Goal: Information Seeking & Learning: Learn about a topic

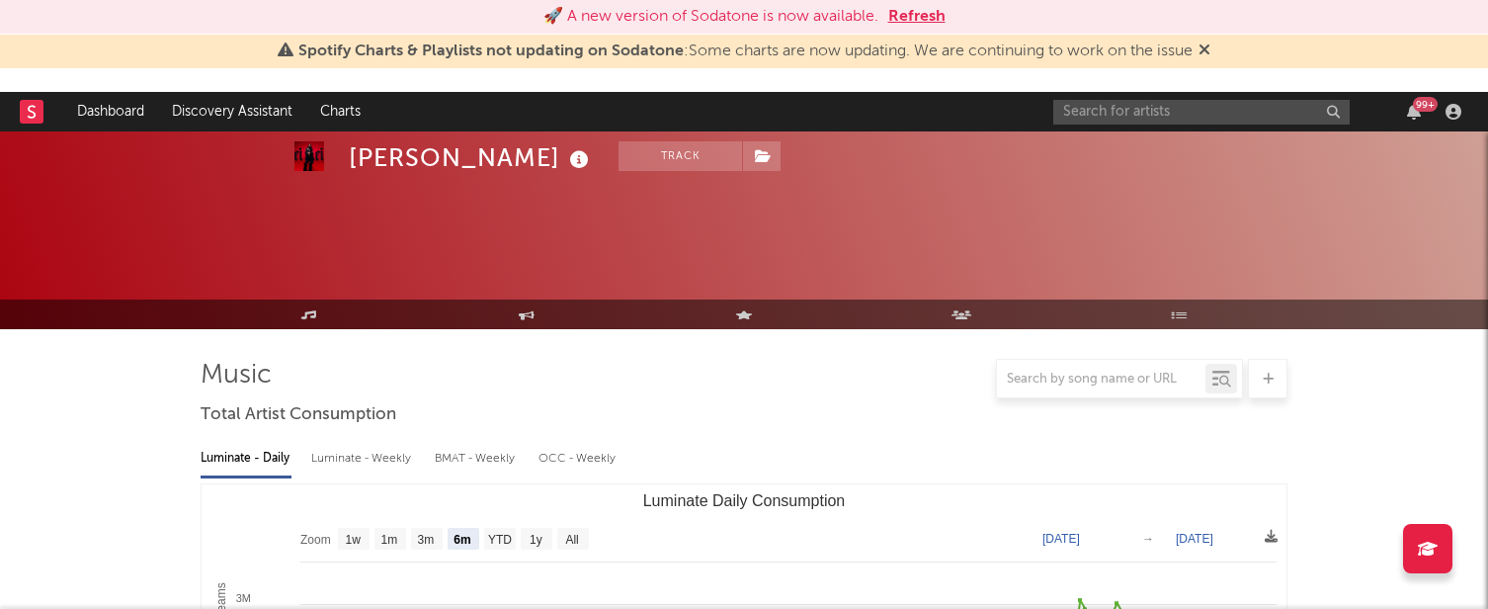
select select "6m"
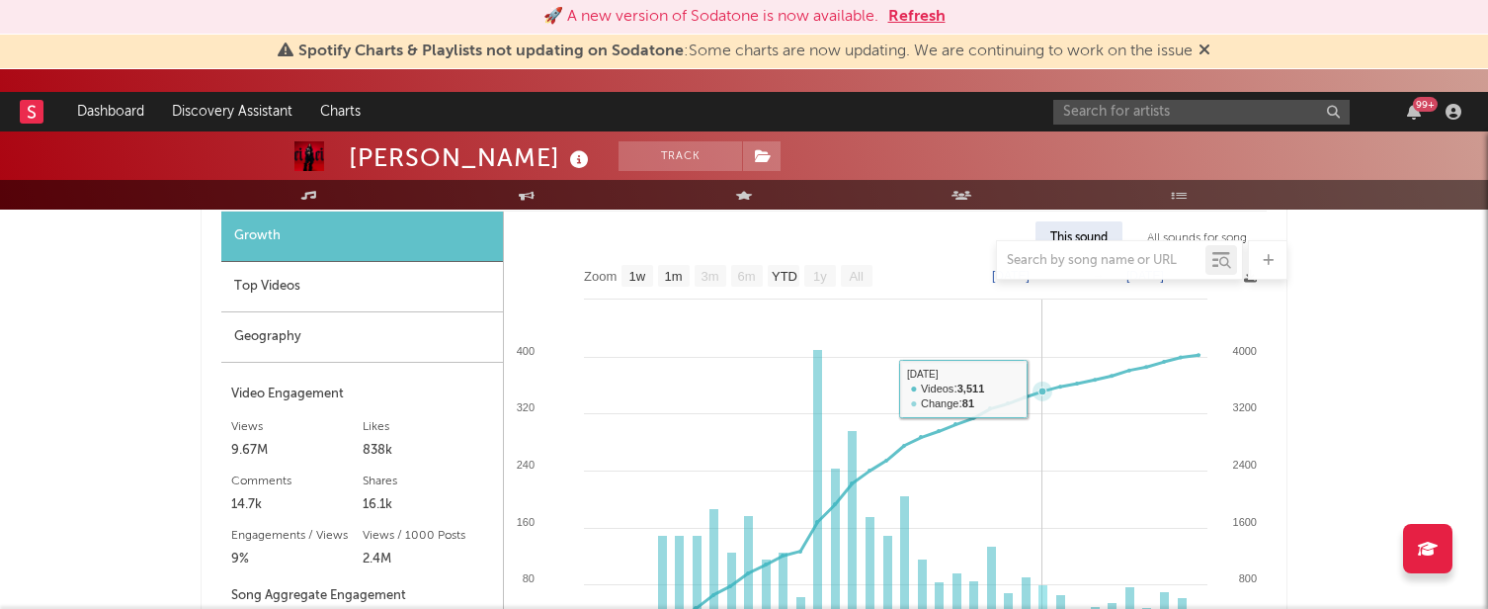
scroll to position [1297, 0]
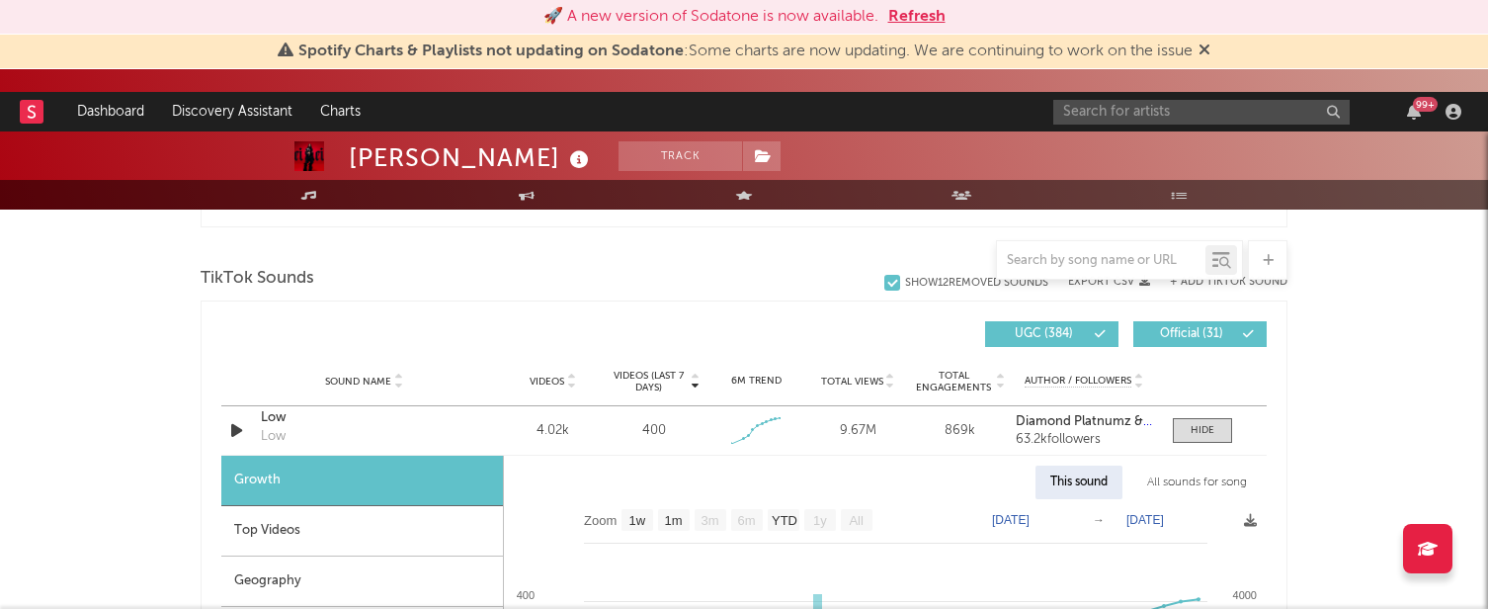
click at [257, 527] on div "Top Videos" at bounding box center [362, 531] width 282 height 50
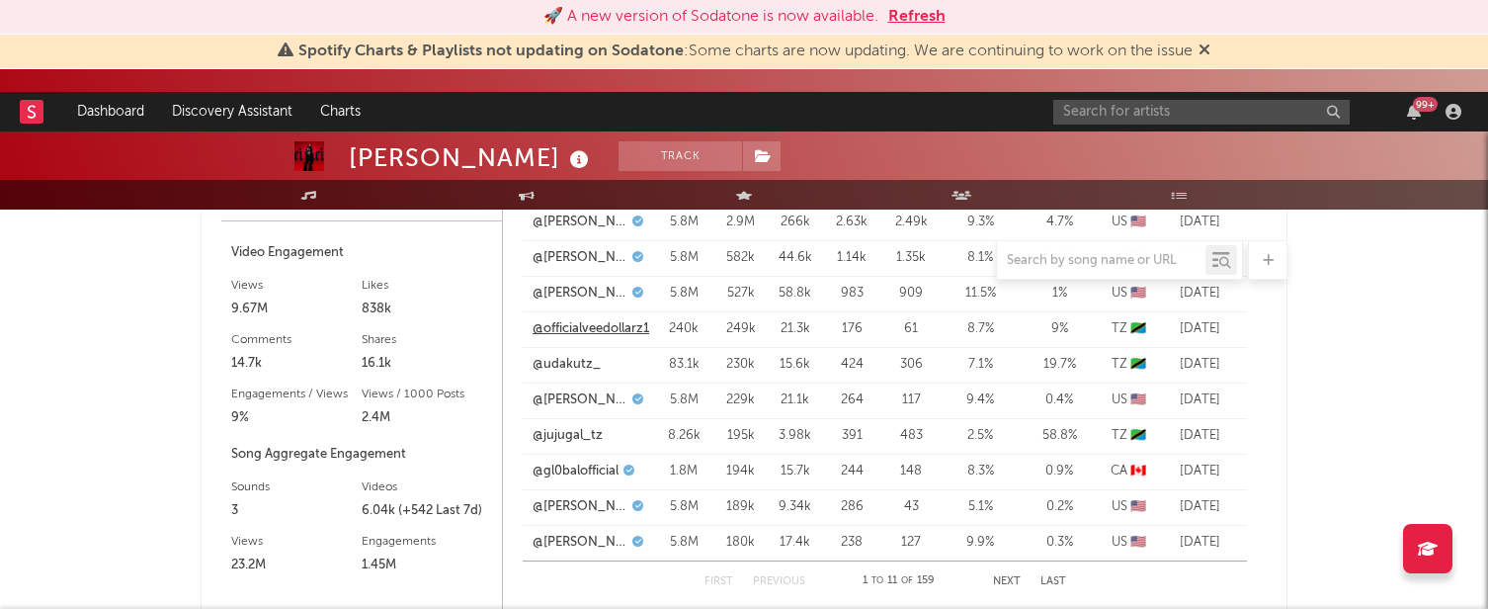
scroll to position [2039, 0]
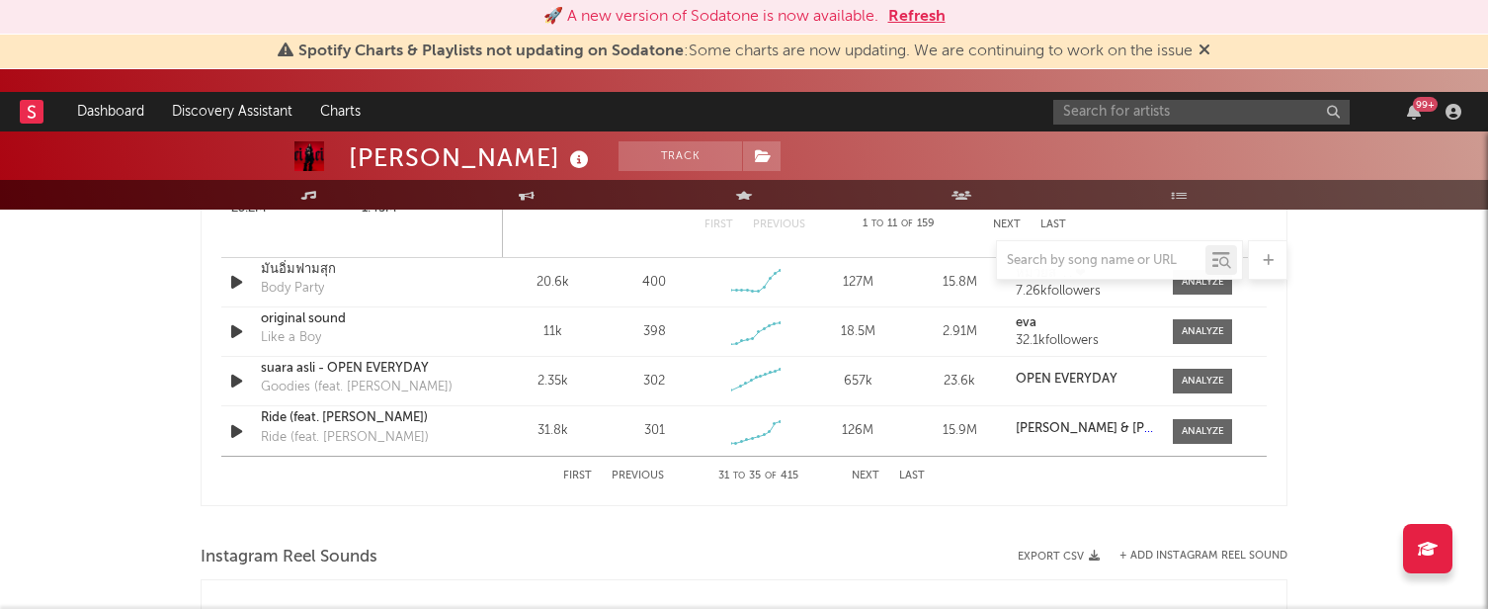
click at [857, 464] on div "First Previous 31 to 35 of 415 Next Last" at bounding box center [744, 475] width 362 height 39
click at [857, 477] on button "Next" at bounding box center [866, 475] width 28 height 11
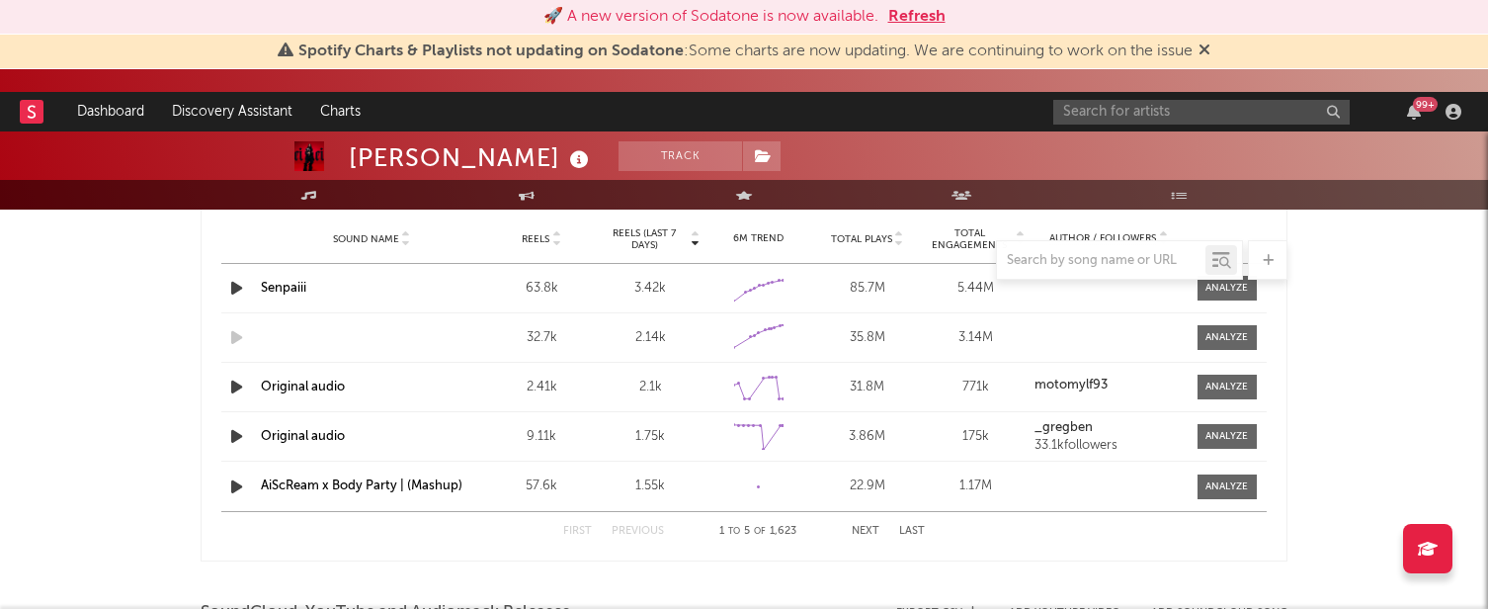
scroll to position [1891, 0]
click at [866, 520] on div "First Previous 1 to 5 of 1,623 Next Last" at bounding box center [744, 530] width 362 height 39
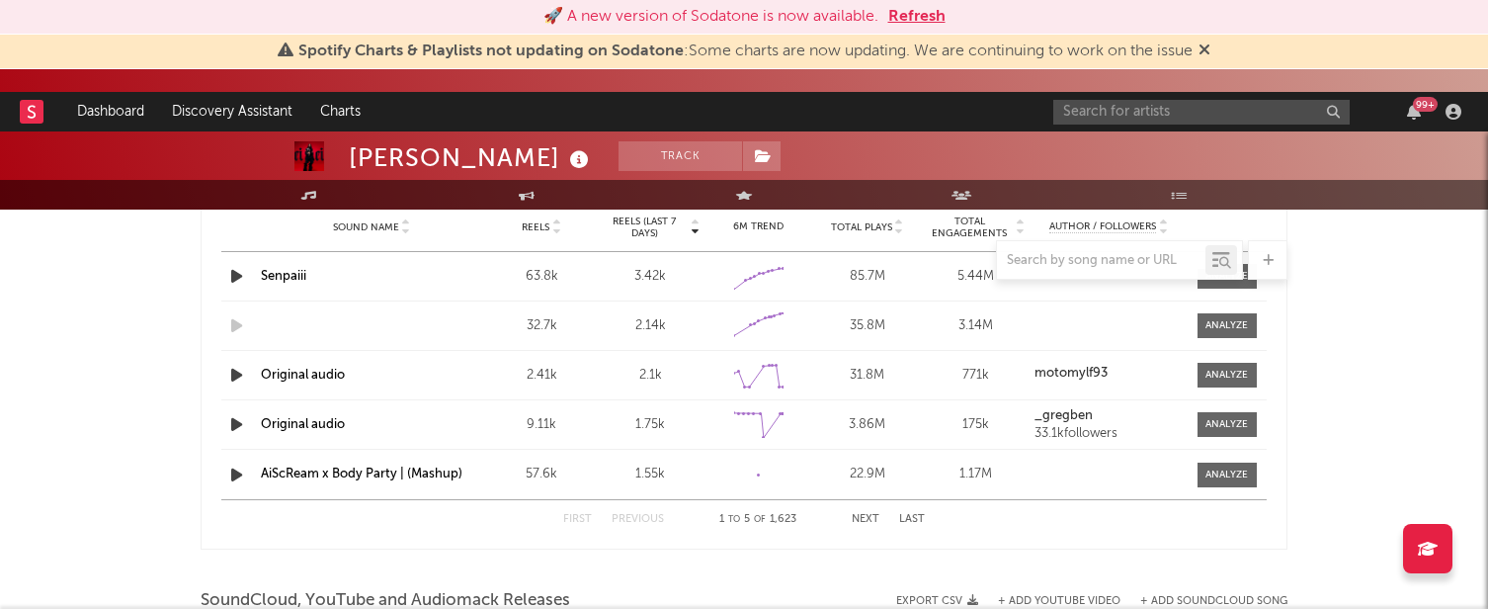
scroll to position [1905, 0]
click at [867, 511] on button "Next" at bounding box center [866, 516] width 28 height 11
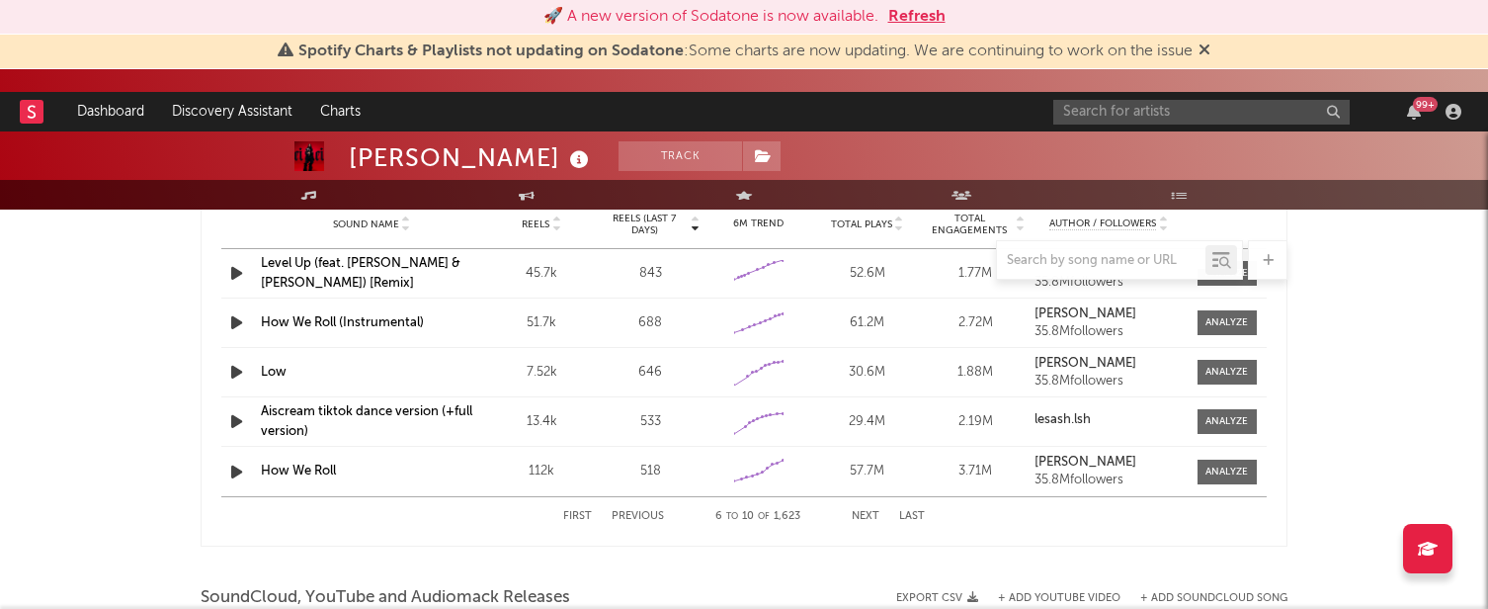
click at [869, 513] on button "Next" at bounding box center [866, 516] width 28 height 11
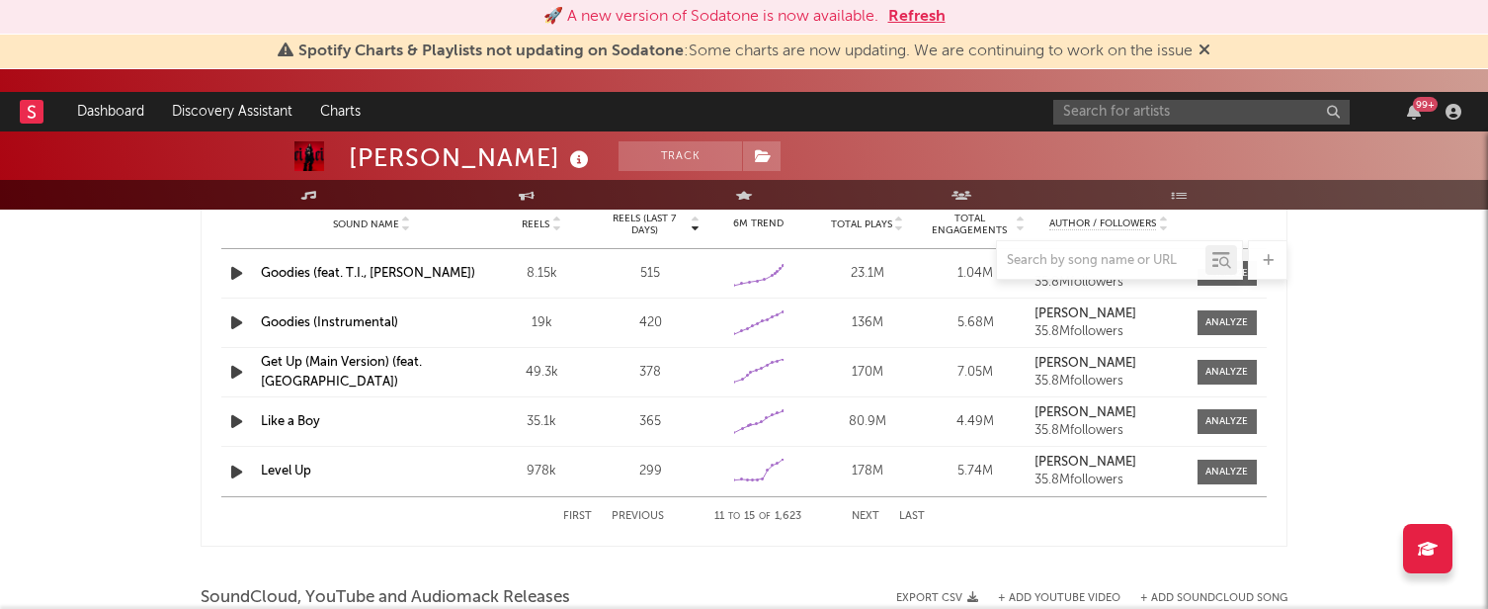
click at [870, 514] on button "Next" at bounding box center [866, 516] width 28 height 11
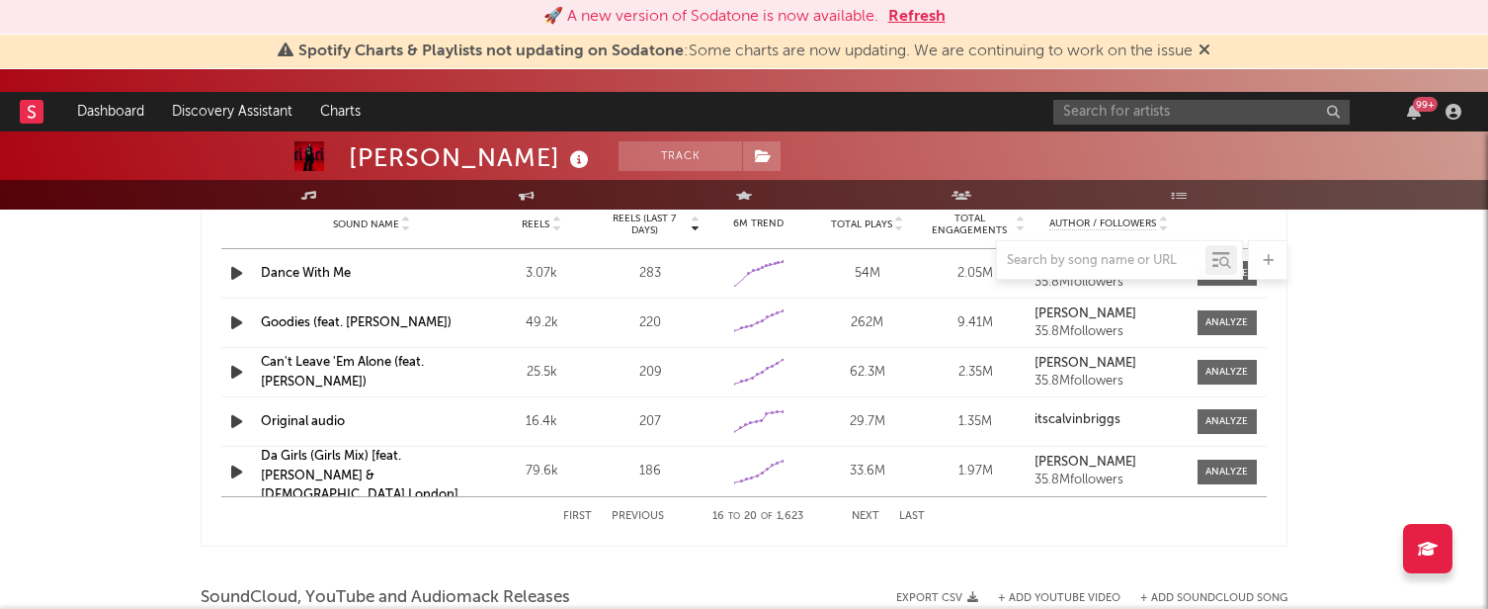
click at [1244, 277] on span at bounding box center [1265, 260] width 44 height 40
click at [1244, 278] on span at bounding box center [1265, 260] width 44 height 40
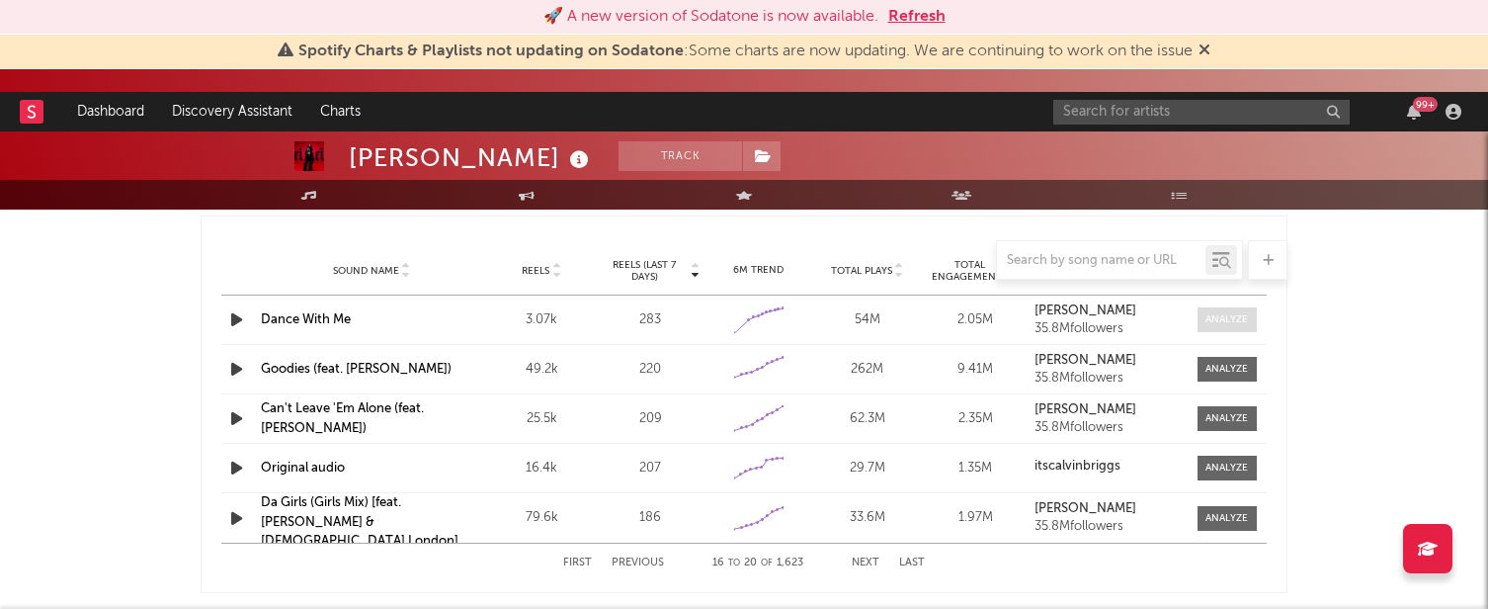
scroll to position [1855, 0]
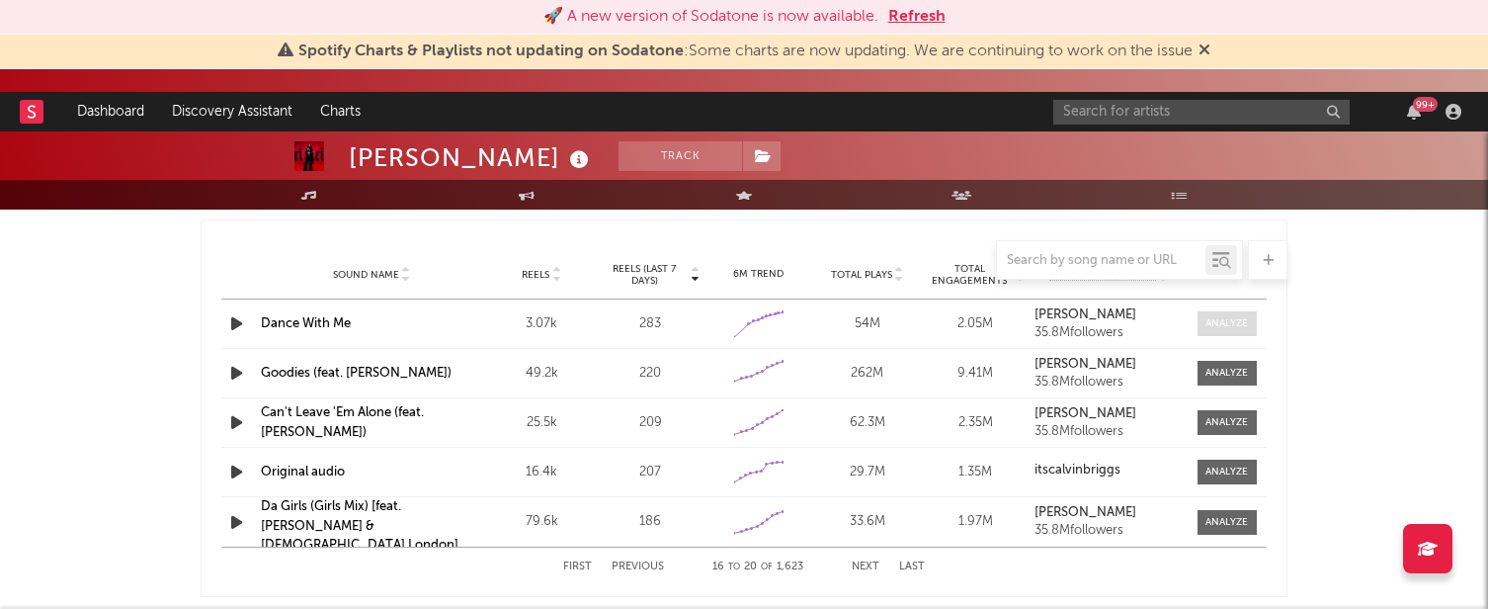
click at [1229, 319] on div at bounding box center [1226, 323] width 42 height 15
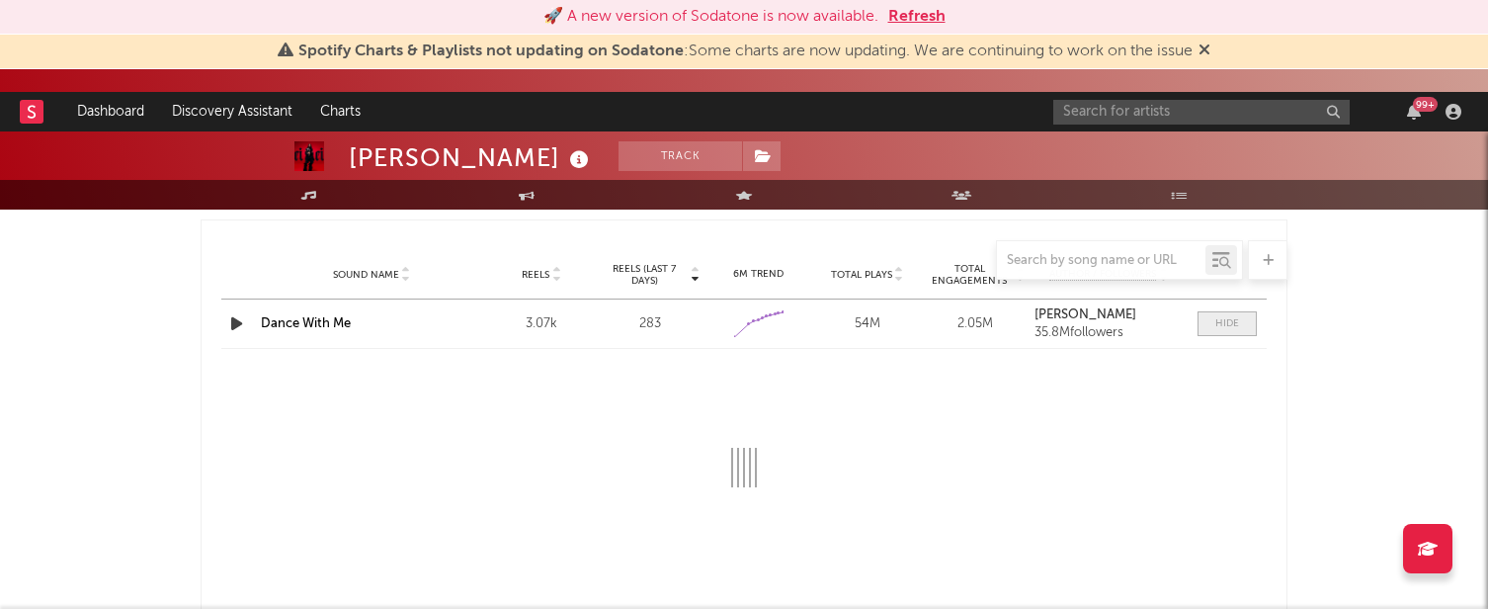
select select "1w"
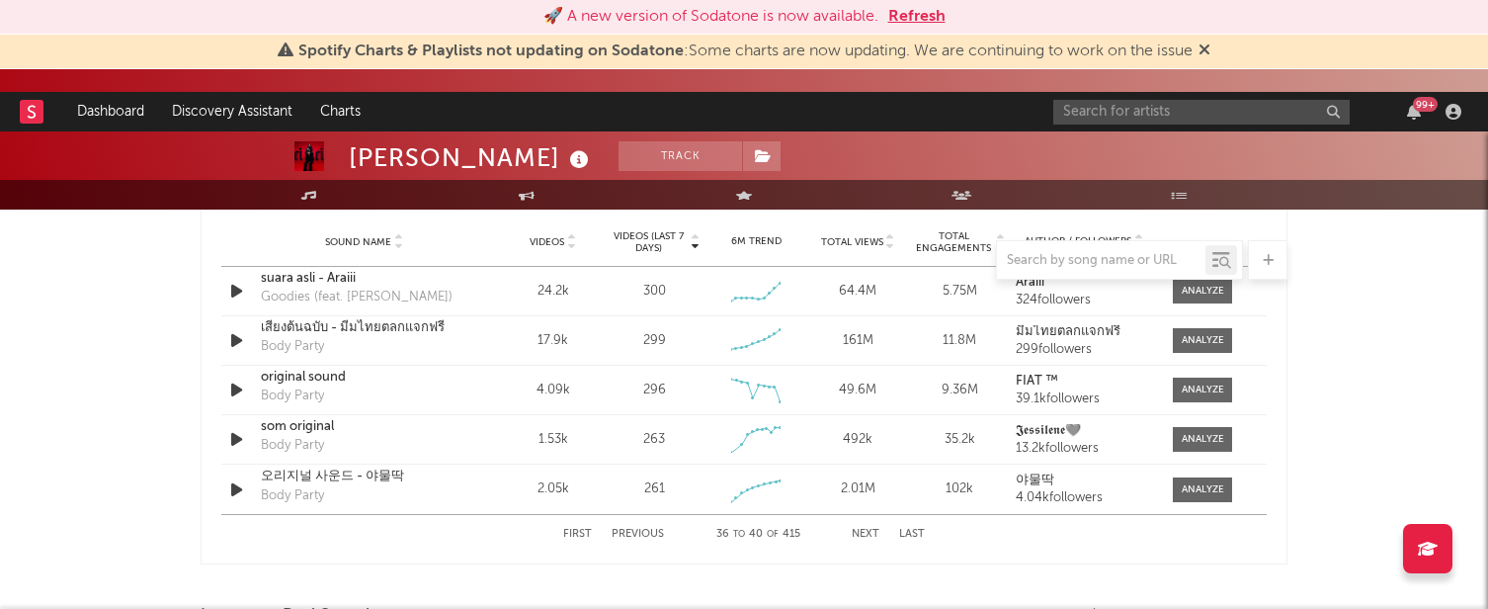
scroll to position [1441, 0]
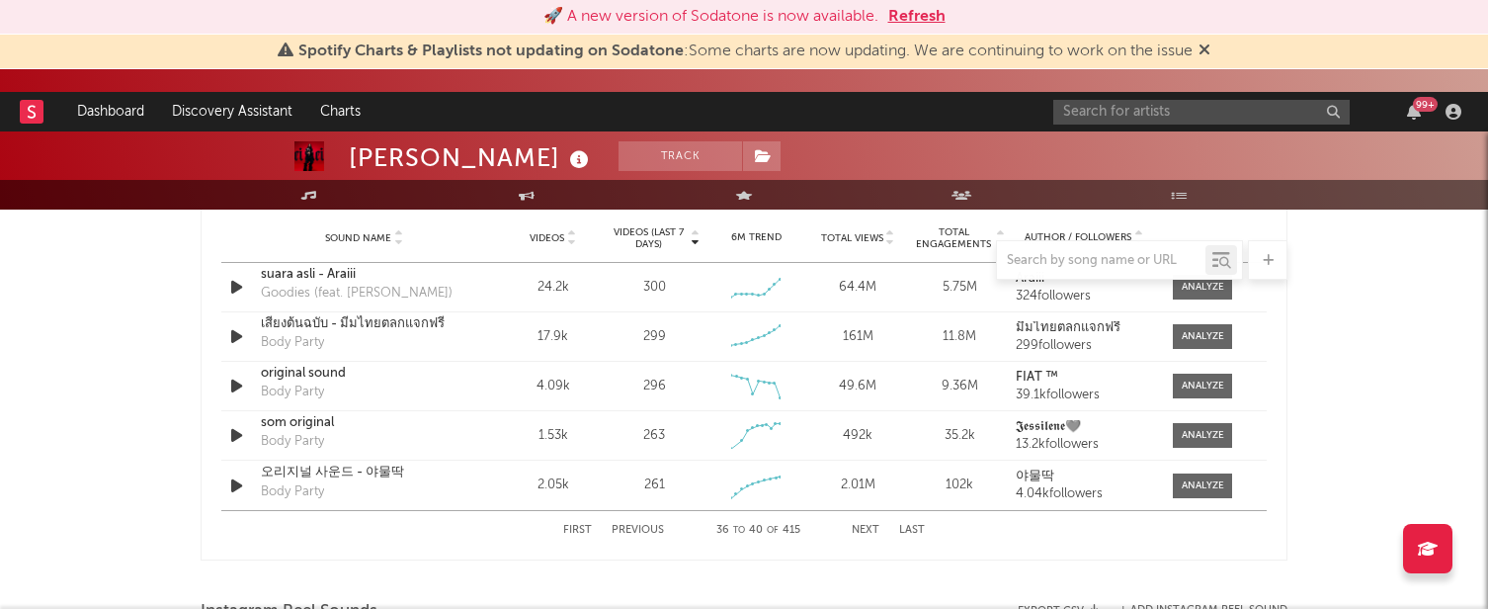
click at [870, 525] on button "Next" at bounding box center [866, 530] width 28 height 11
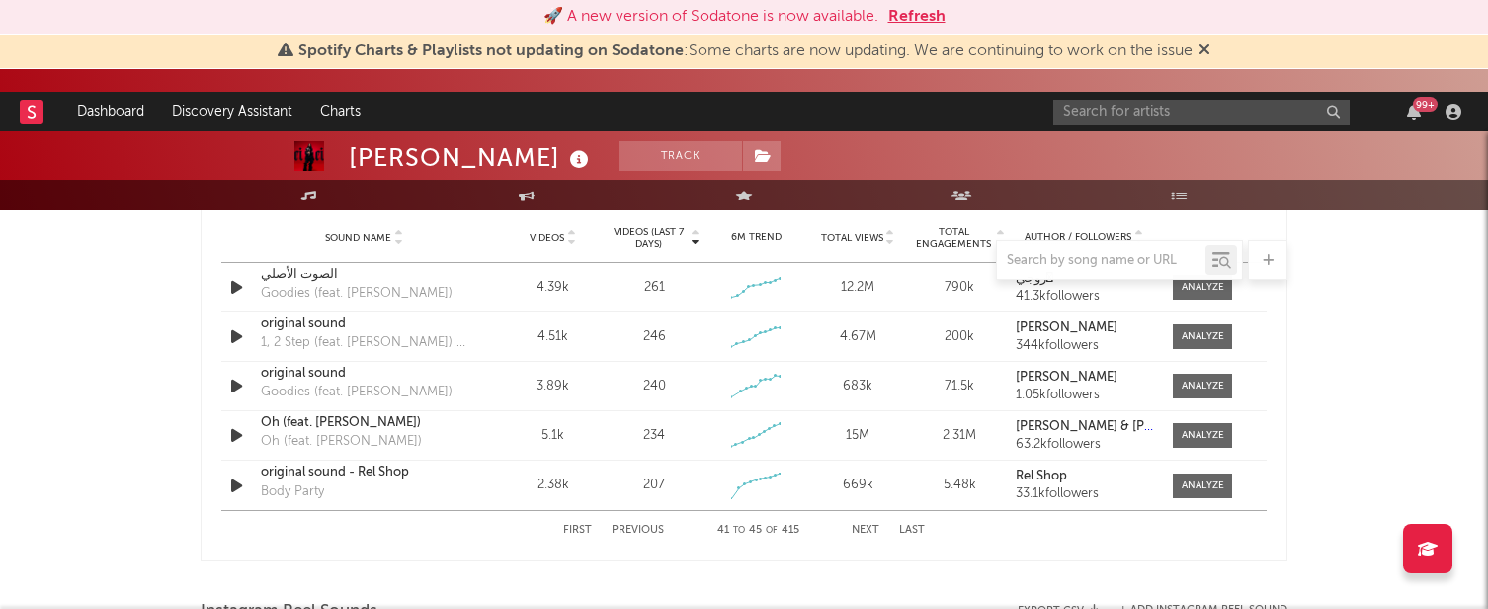
click at [870, 525] on button "Next" at bounding box center [866, 530] width 28 height 11
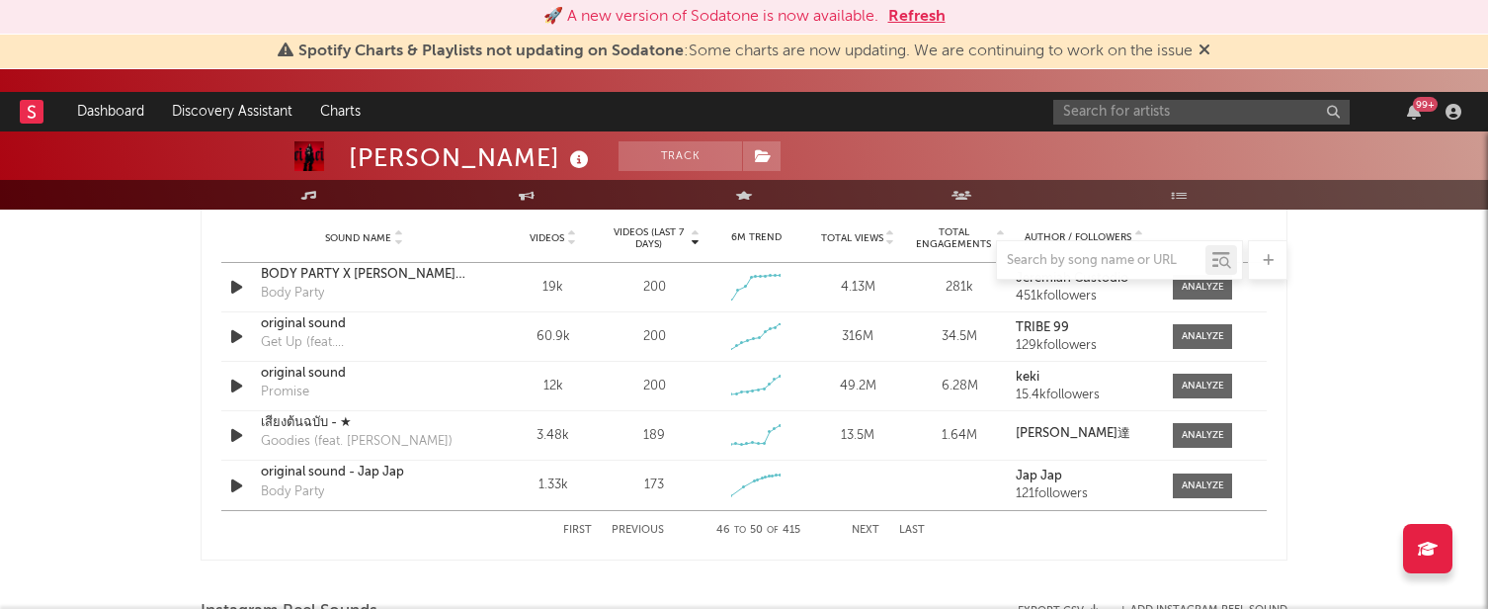
click at [870, 525] on button "Next" at bounding box center [866, 530] width 28 height 11
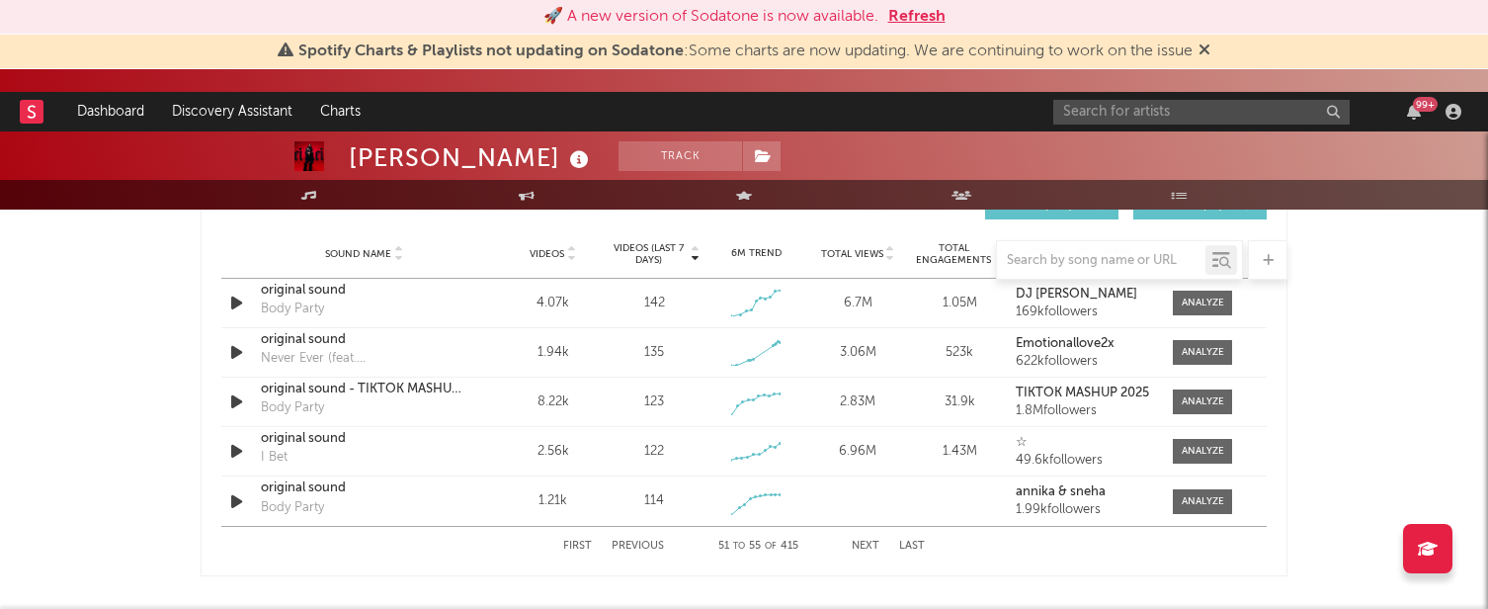
scroll to position [1426, 0]
click at [861, 542] on button "Next" at bounding box center [866, 544] width 28 height 11
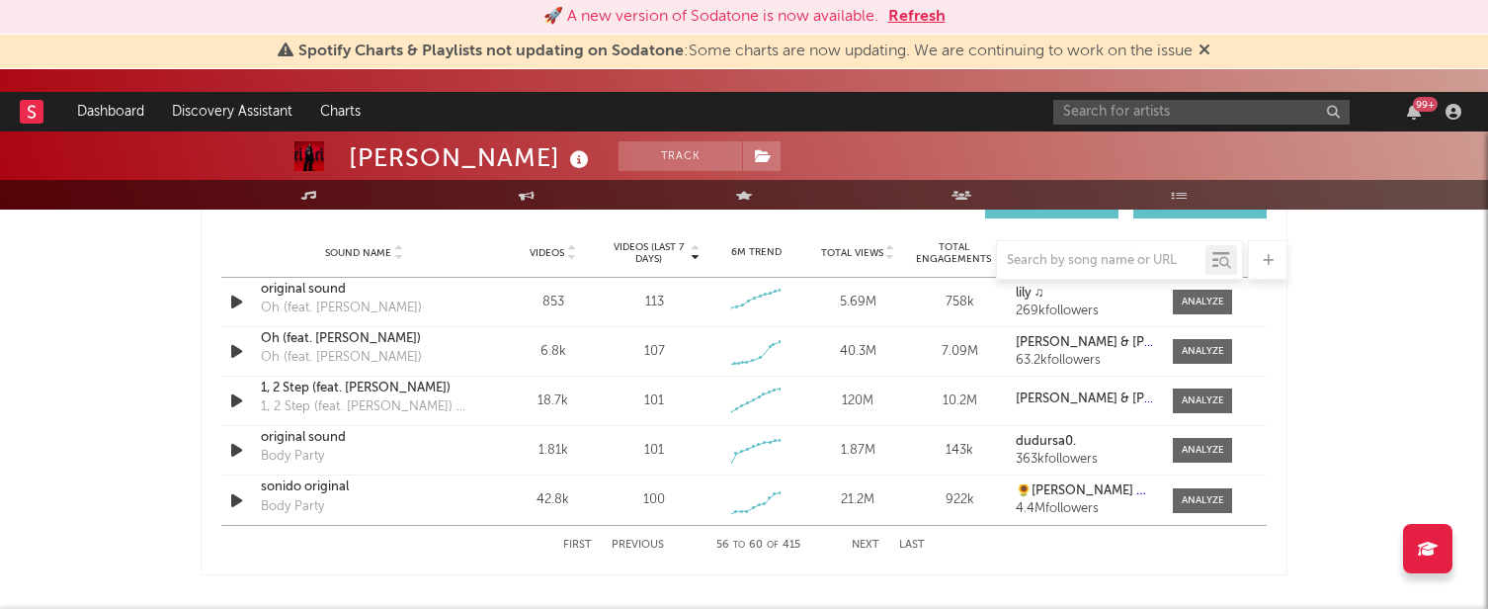
click at [865, 539] on button "Next" at bounding box center [866, 544] width 28 height 11
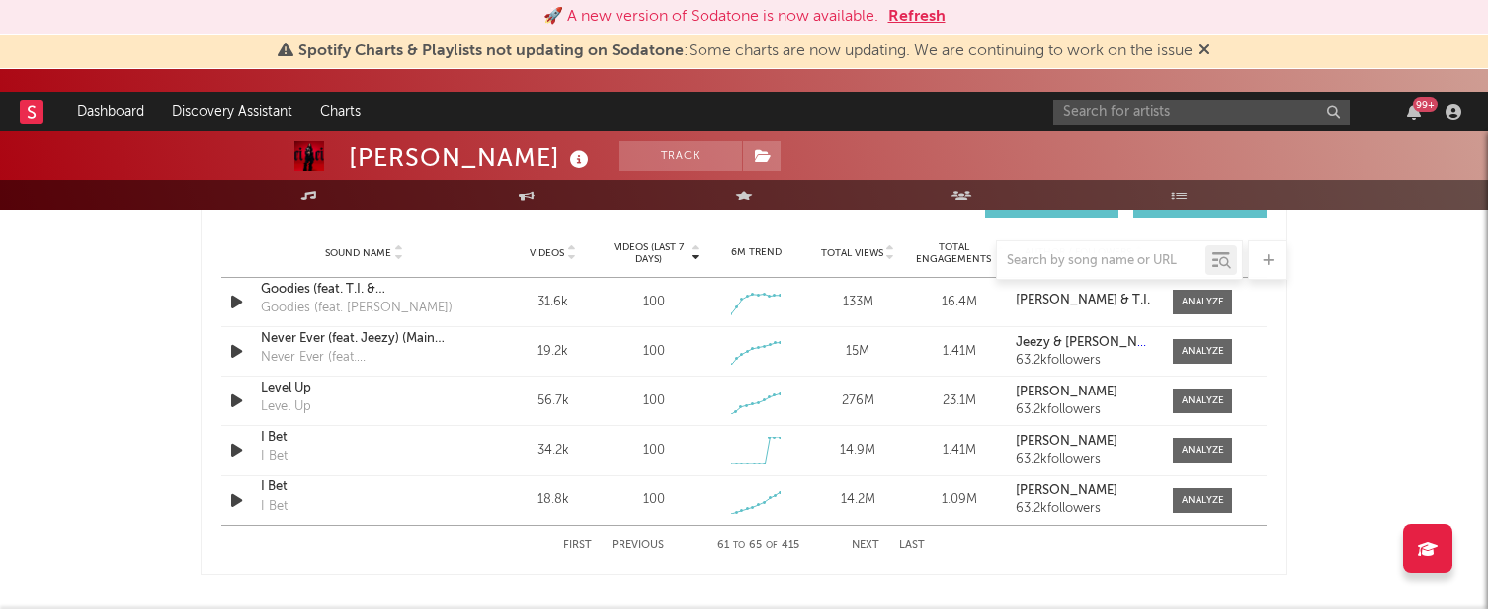
click at [865, 540] on button "Next" at bounding box center [866, 544] width 28 height 11
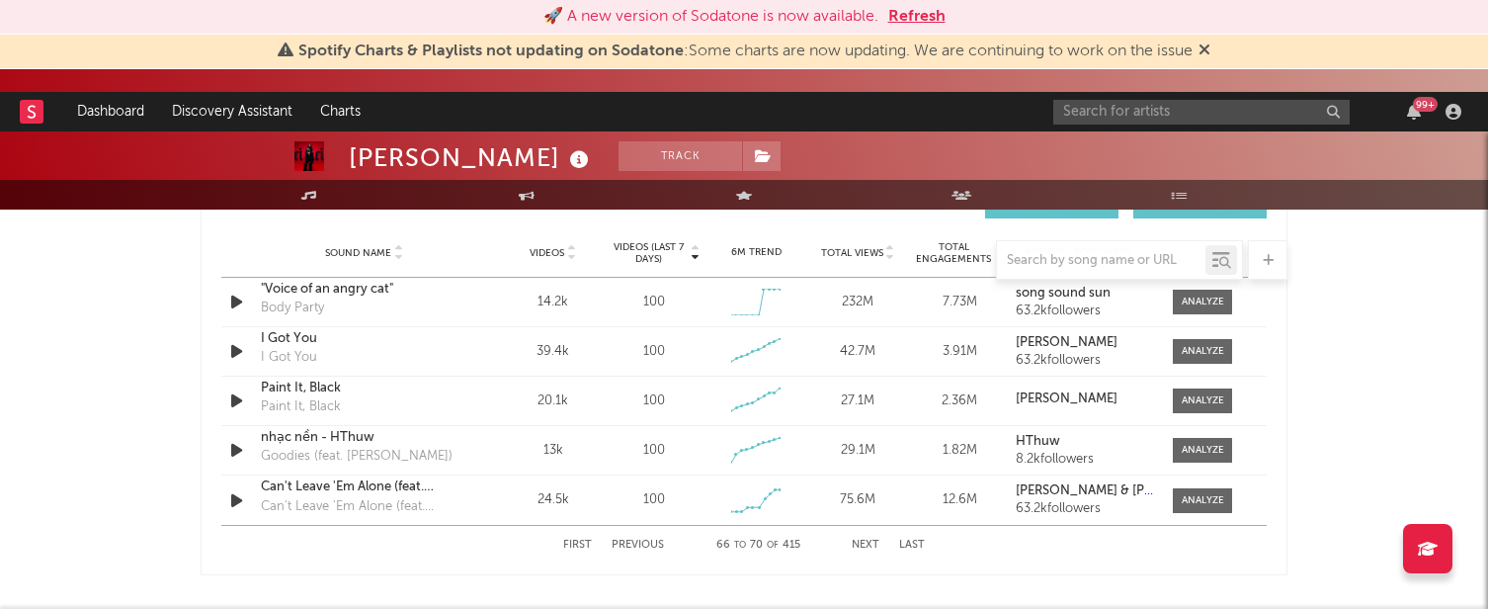
click at [865, 540] on button "Next" at bounding box center [866, 544] width 28 height 11
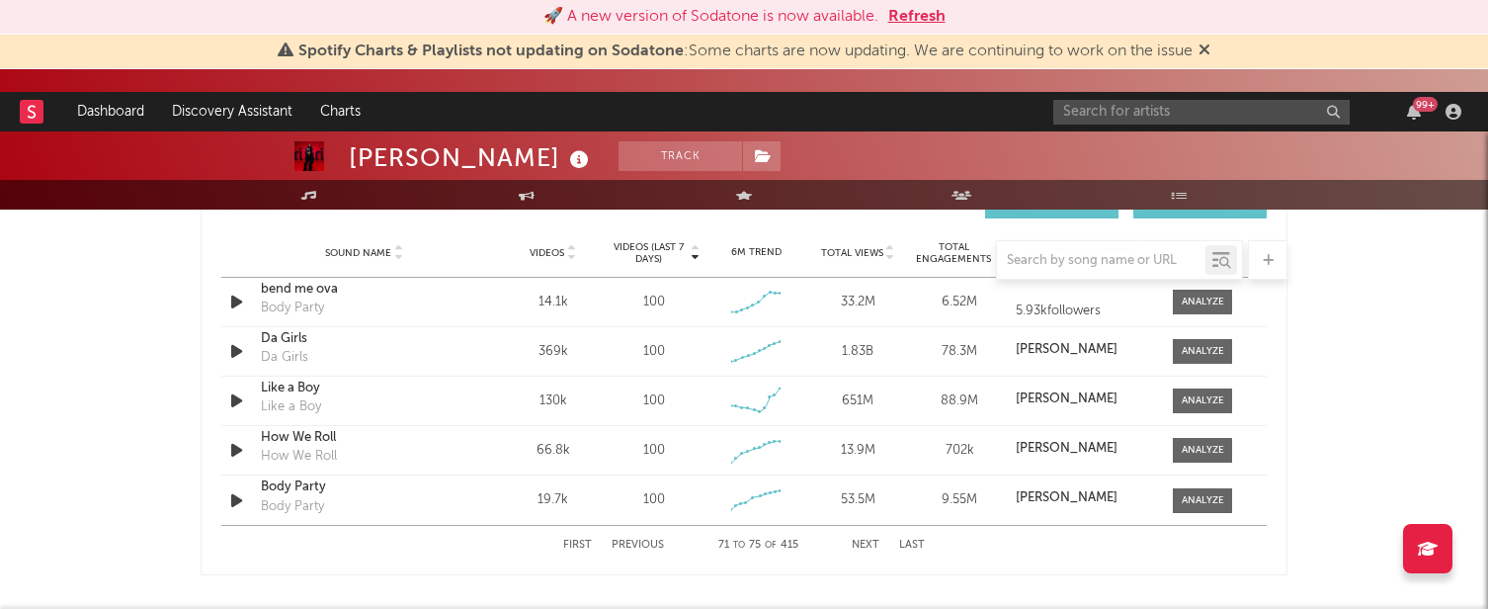
click at [865, 541] on button "Next" at bounding box center [866, 544] width 28 height 11
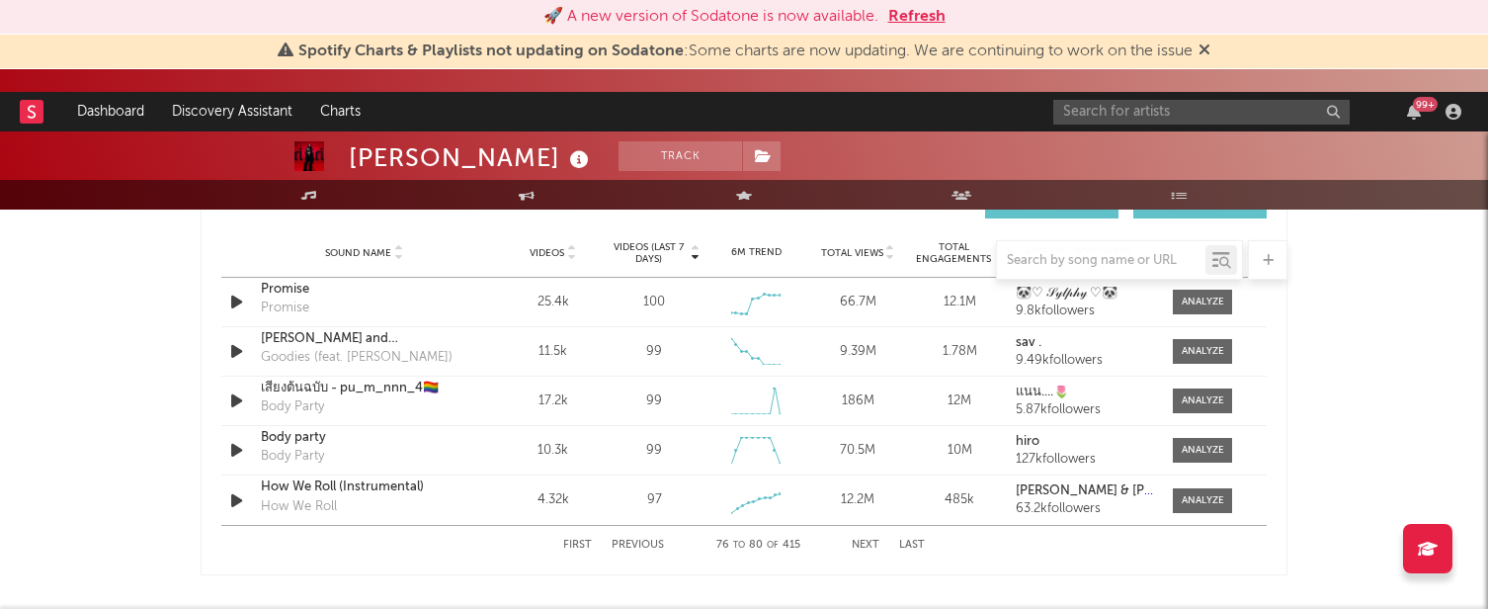
click at [646, 255] on div at bounding box center [744, 260] width 1087 height 40
click at [672, 253] on div at bounding box center [744, 260] width 1087 height 40
click at [645, 241] on span "Videos (last 7 days)" at bounding box center [649, 253] width 80 height 24
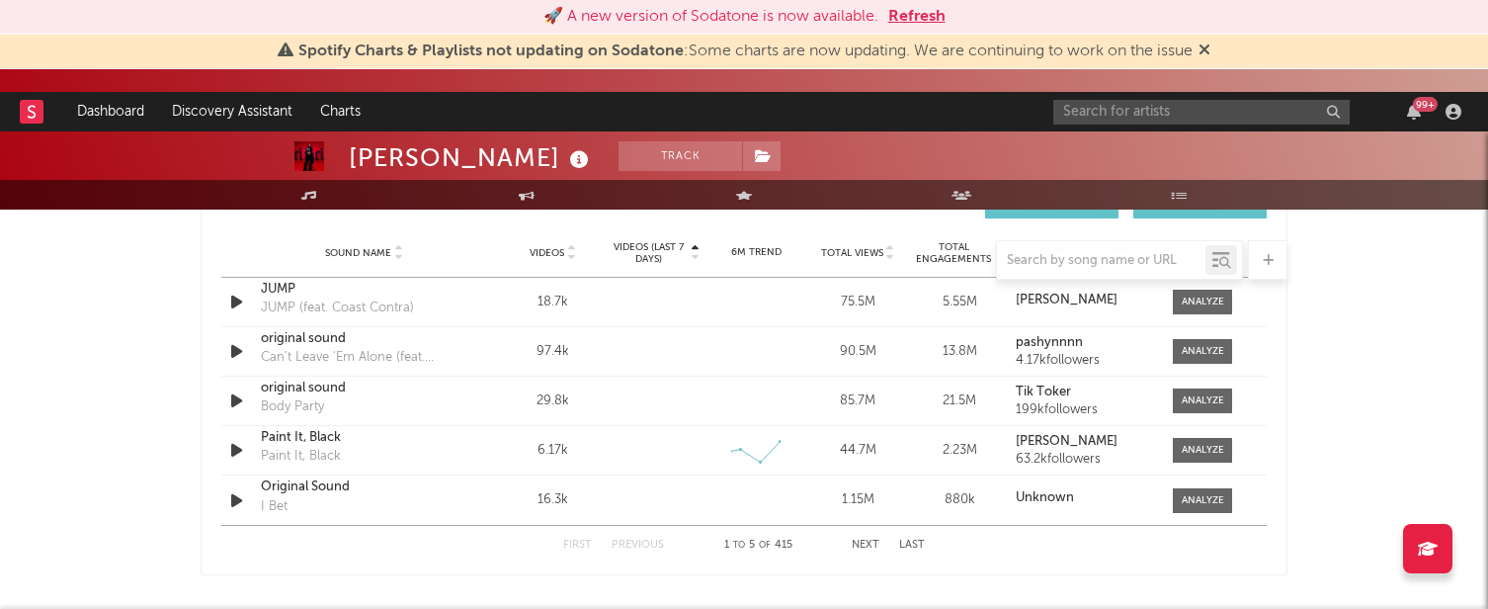
click at [645, 247] on div at bounding box center [744, 260] width 1087 height 40
click at [652, 264] on div at bounding box center [744, 260] width 1087 height 40
click at [659, 252] on div at bounding box center [744, 260] width 1087 height 40
click at [655, 262] on div at bounding box center [744, 260] width 1087 height 40
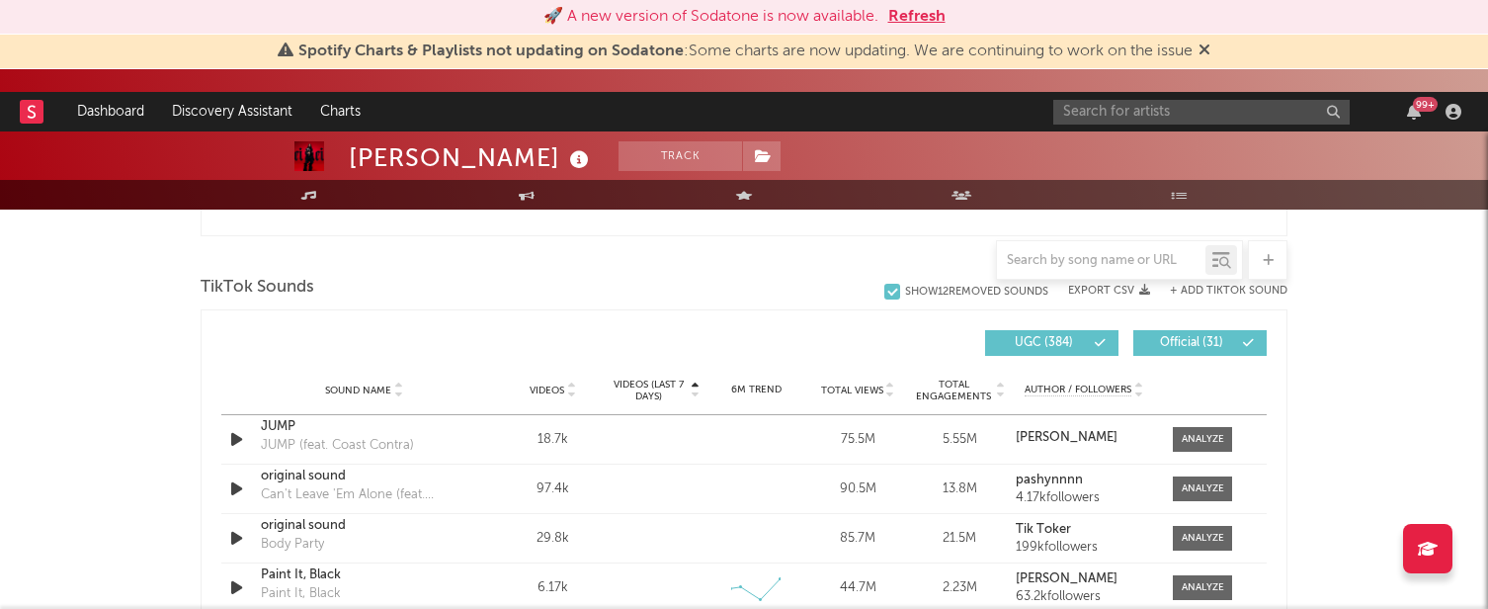
scroll to position [1285, 0]
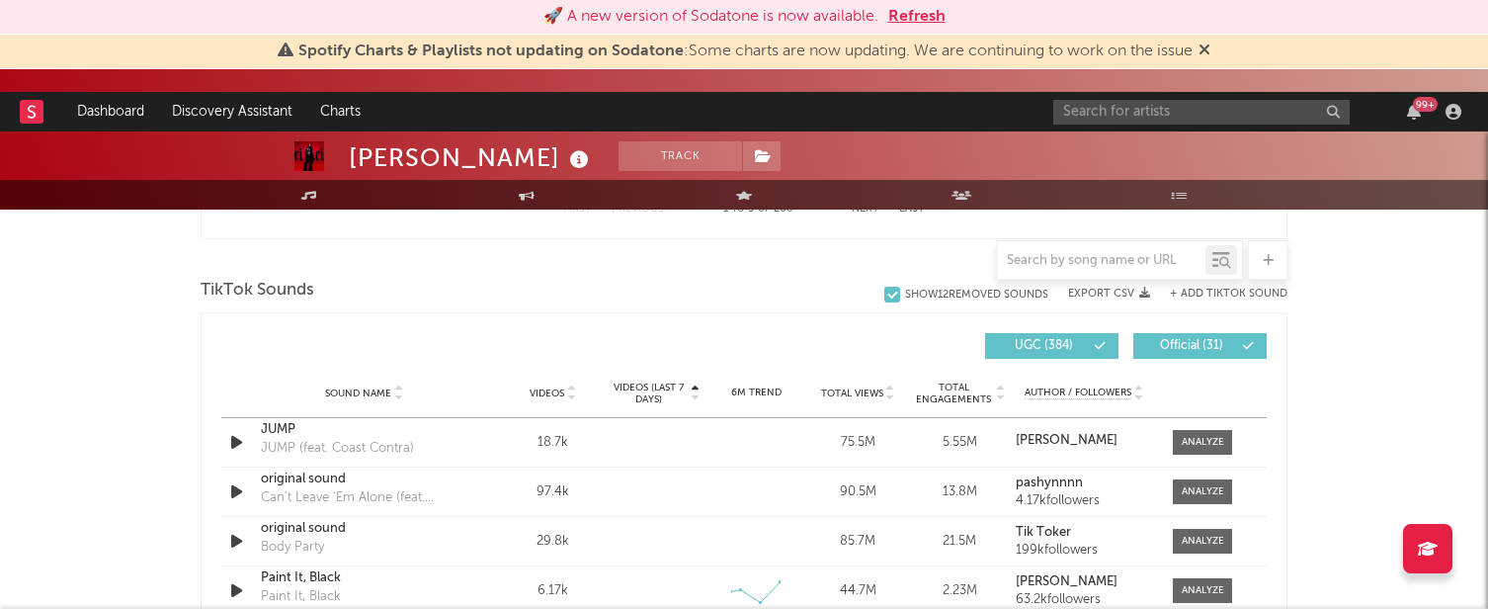
click at [692, 393] on icon at bounding box center [696, 397] width 10 height 8
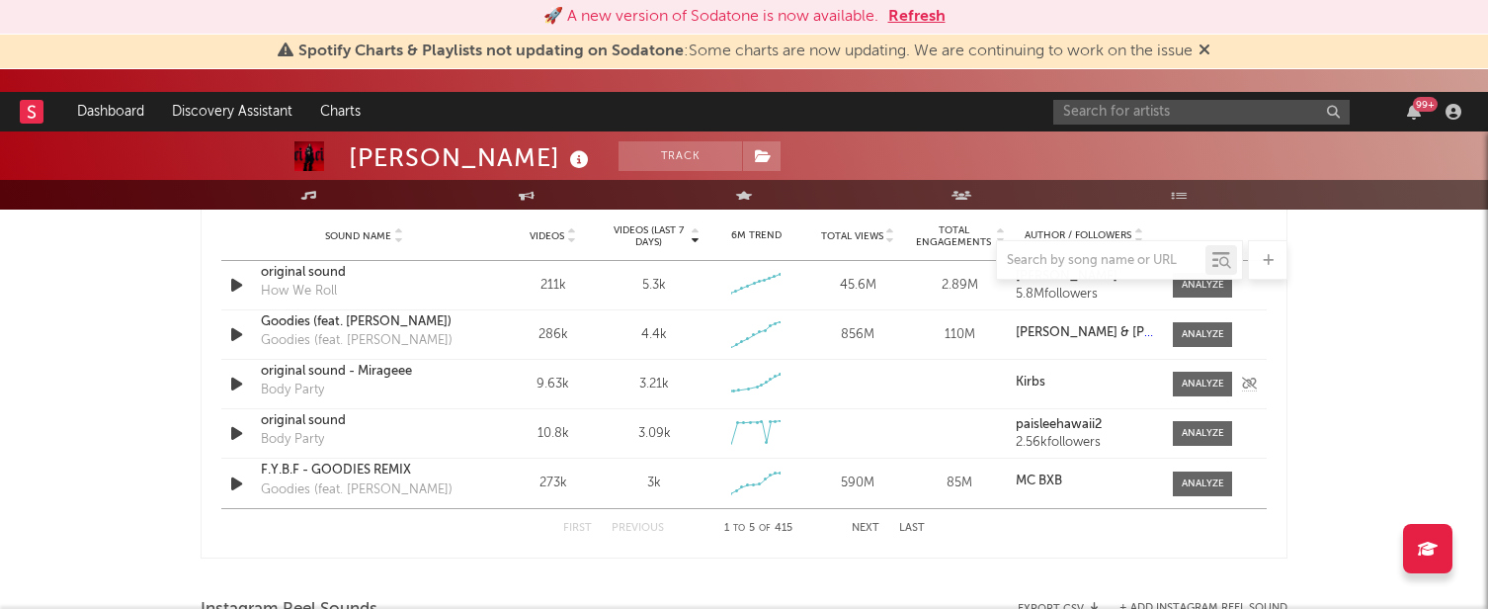
scroll to position [1448, 0]
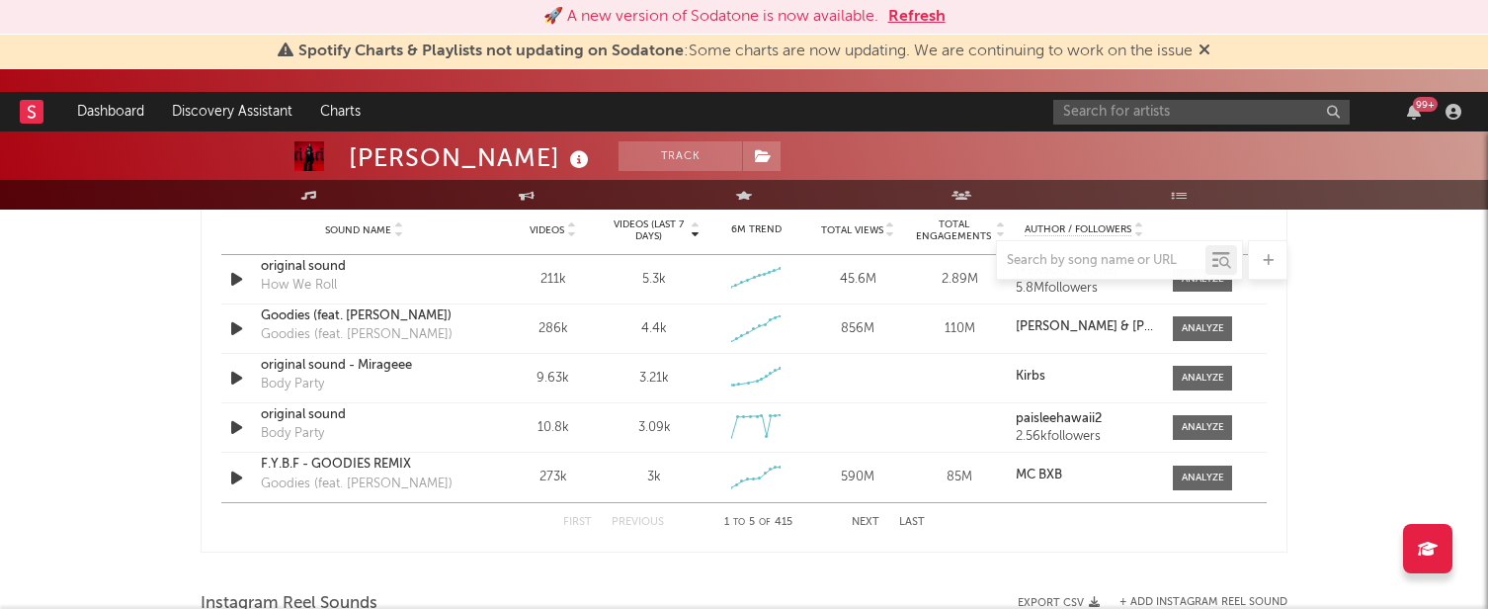
click at [870, 517] on button "Next" at bounding box center [866, 522] width 28 height 11
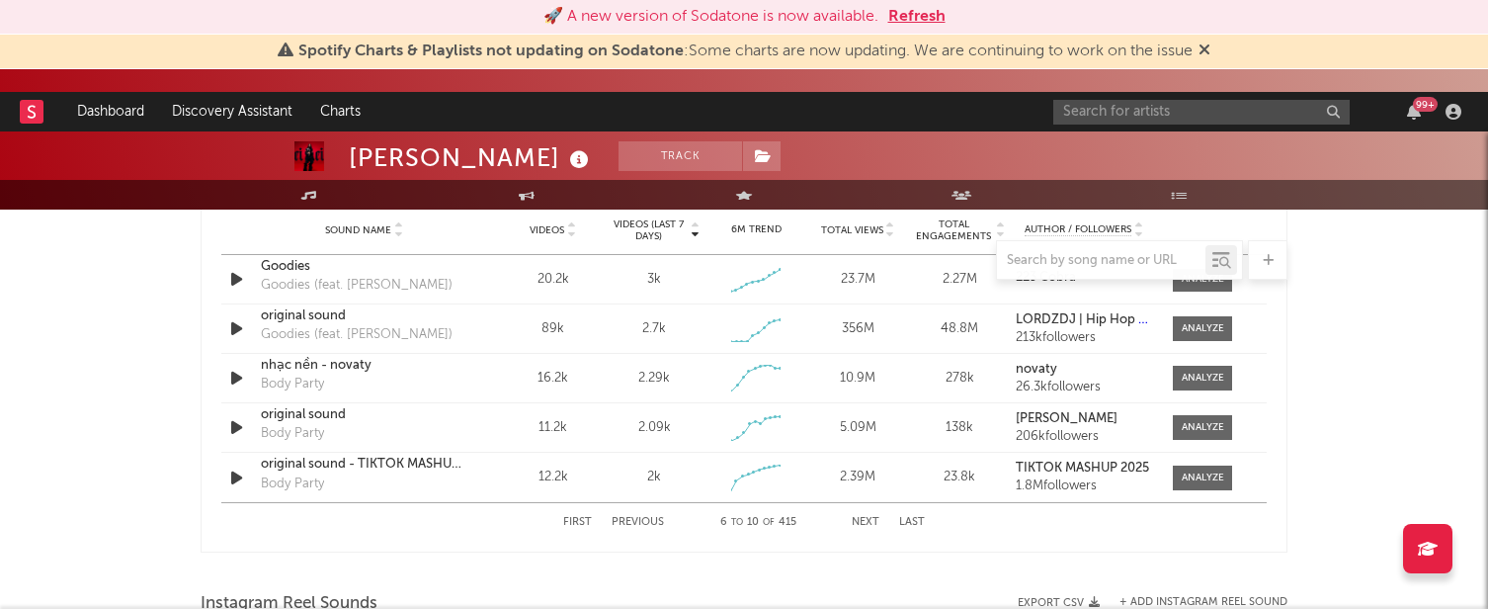
click at [872, 517] on button "Next" at bounding box center [866, 522] width 28 height 11
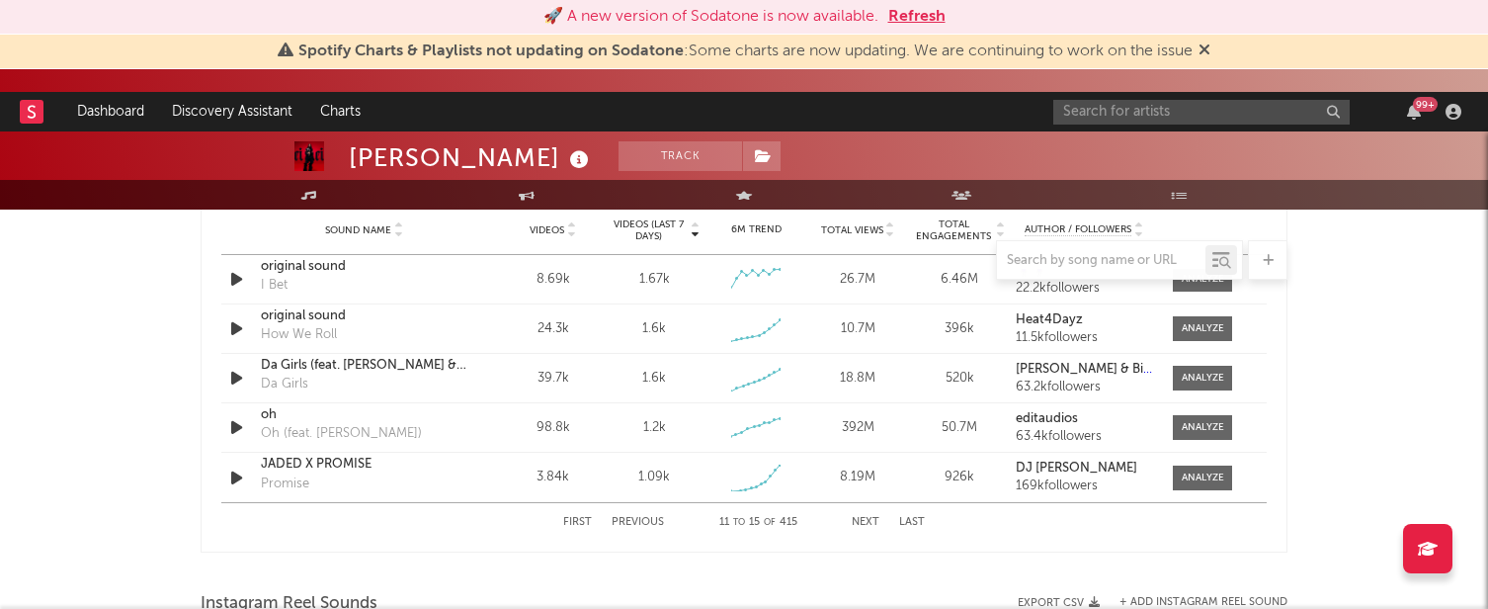
click at [876, 520] on button "Next" at bounding box center [866, 522] width 28 height 11
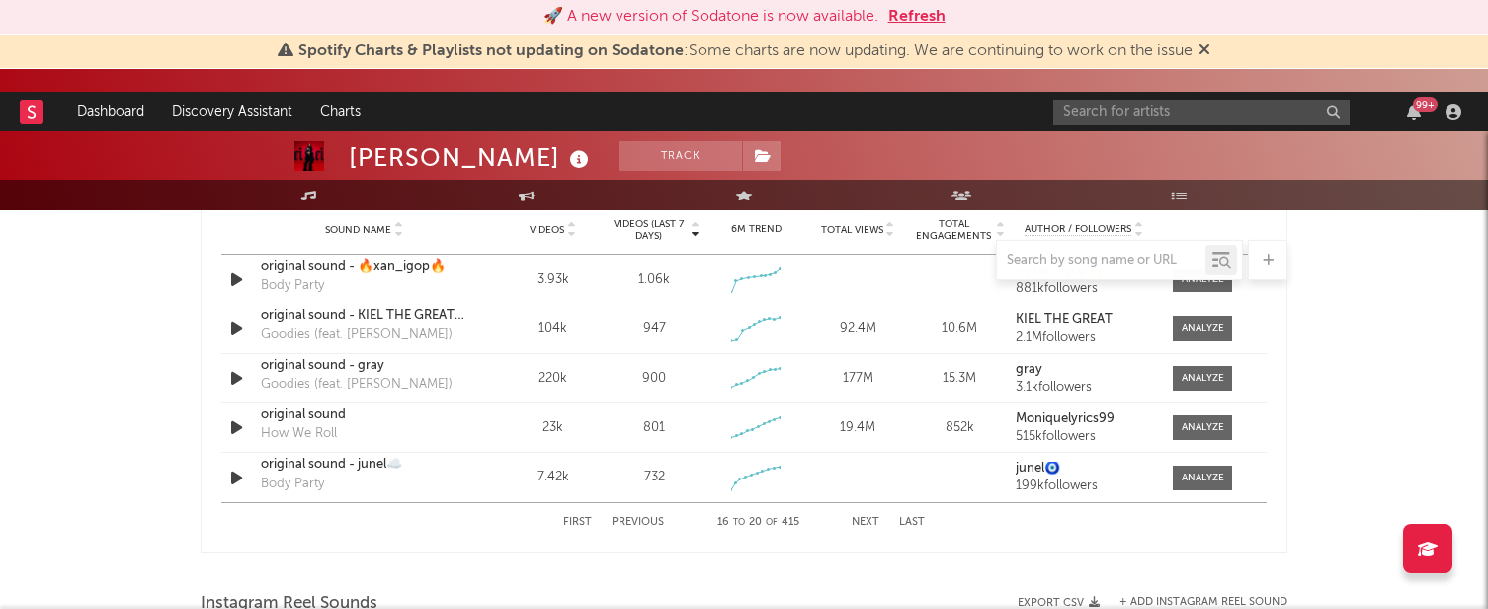
click at [876, 520] on button "Next" at bounding box center [866, 522] width 28 height 11
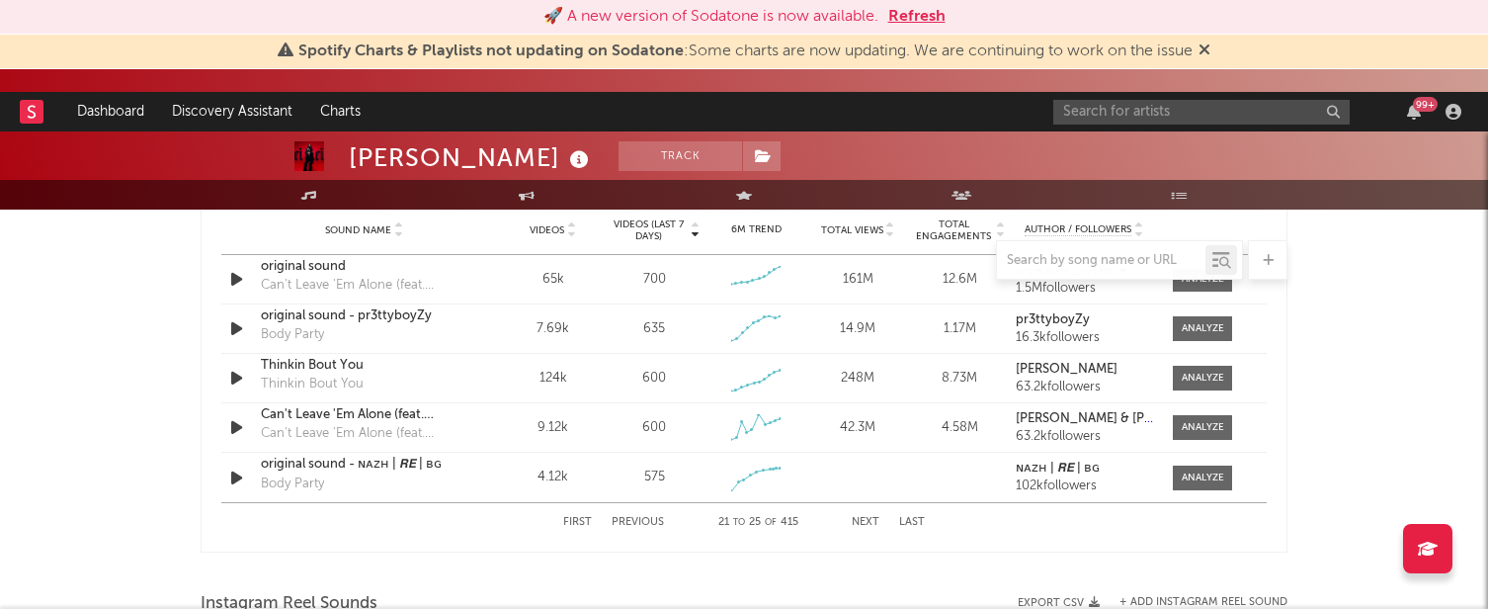
click at [877, 521] on button "Next" at bounding box center [866, 522] width 28 height 11
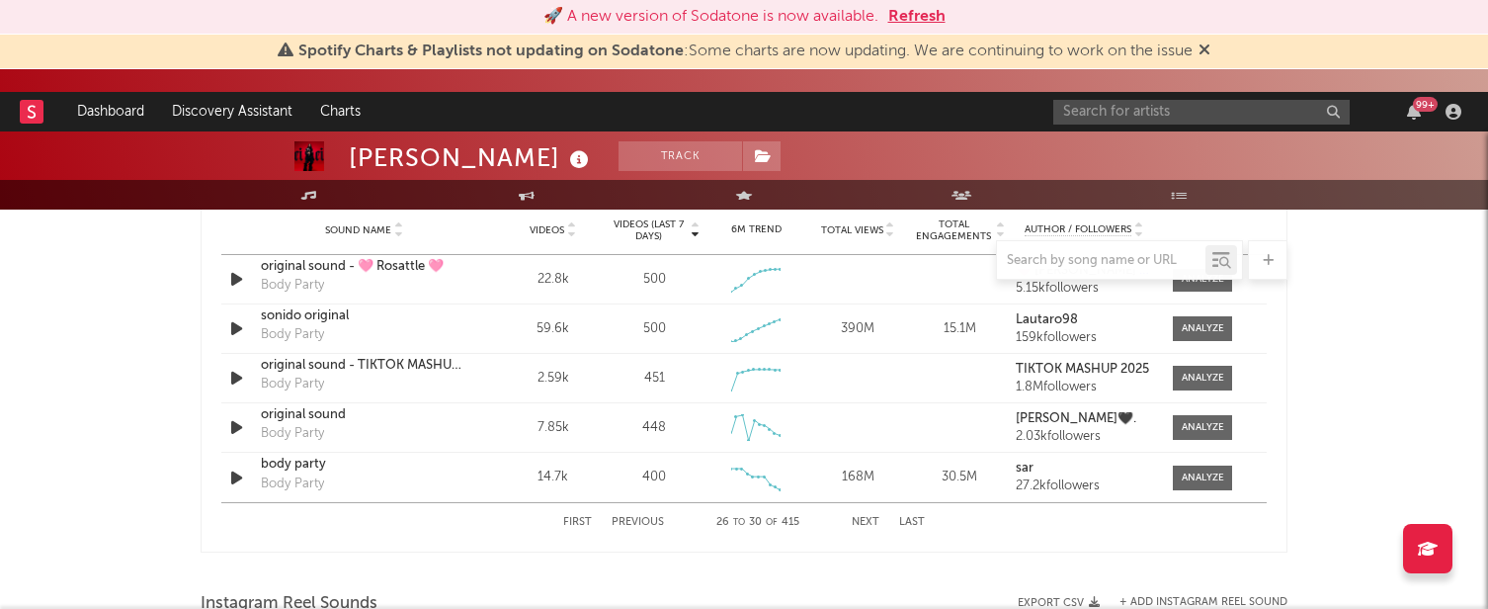
click at [877, 521] on button "Next" at bounding box center [866, 522] width 28 height 11
select select "1w"
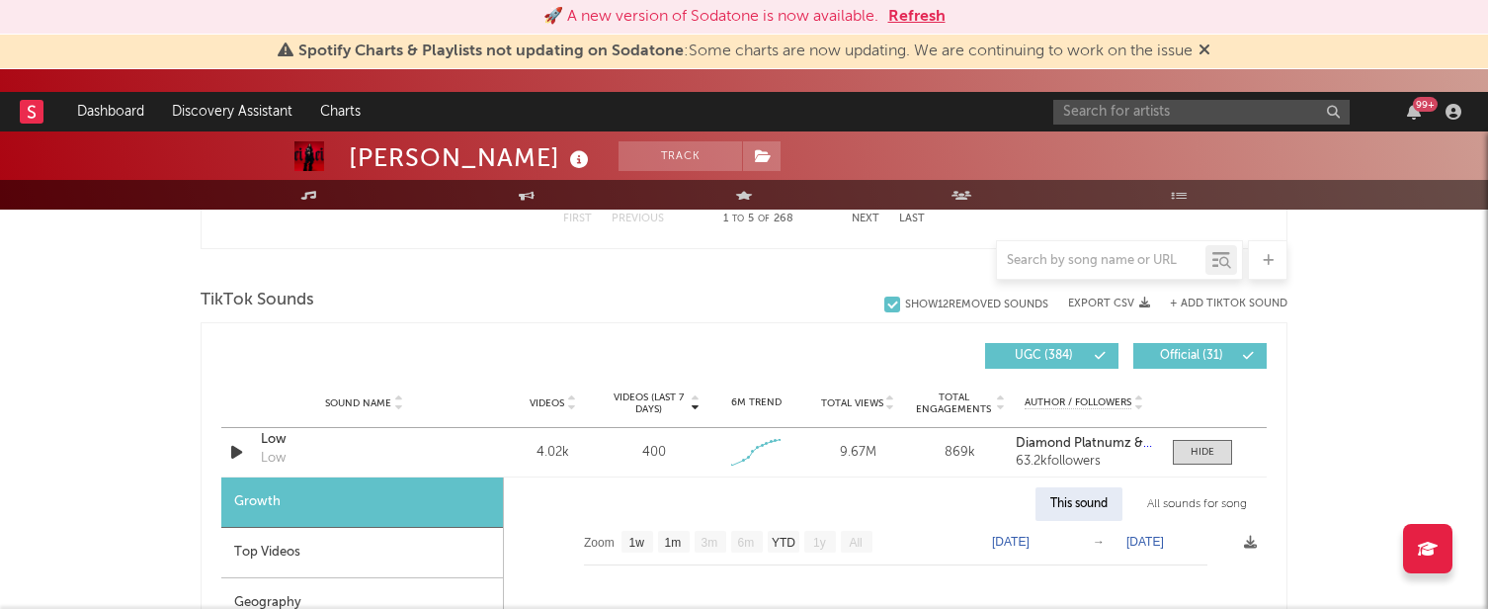
scroll to position [1280, 0]
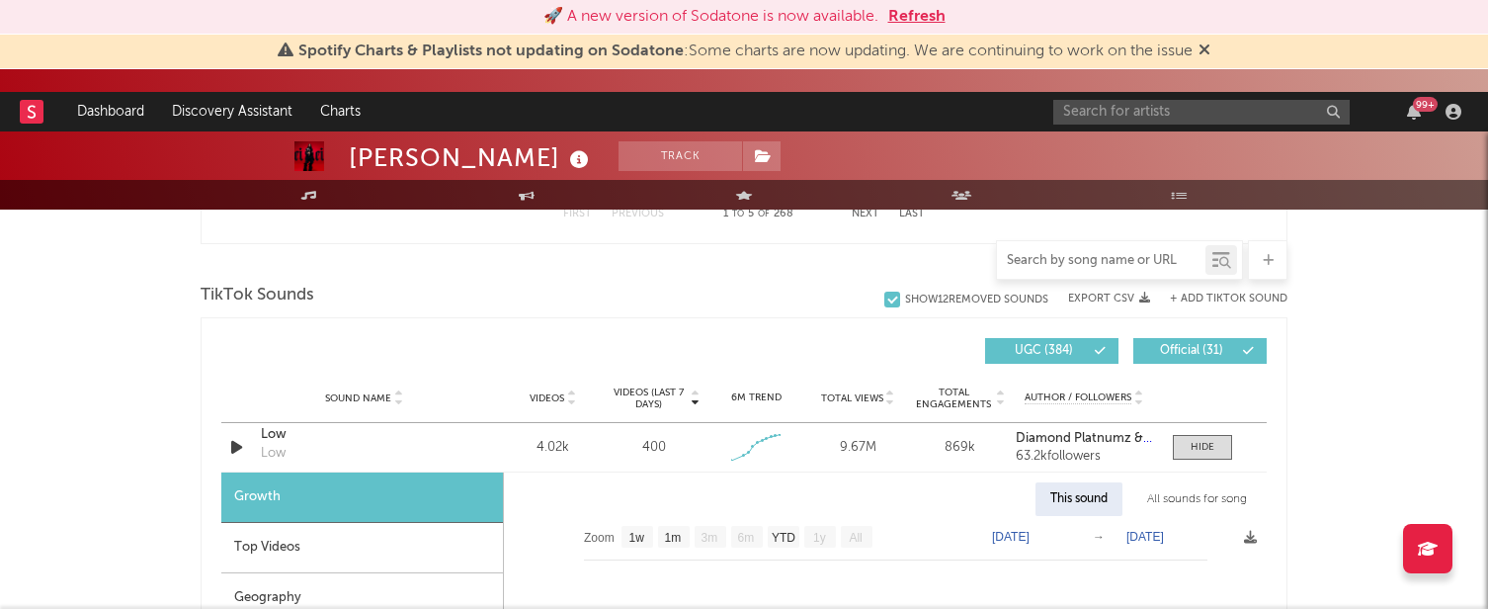
click at [1101, 261] on input "text" at bounding box center [1101, 261] width 208 height 16
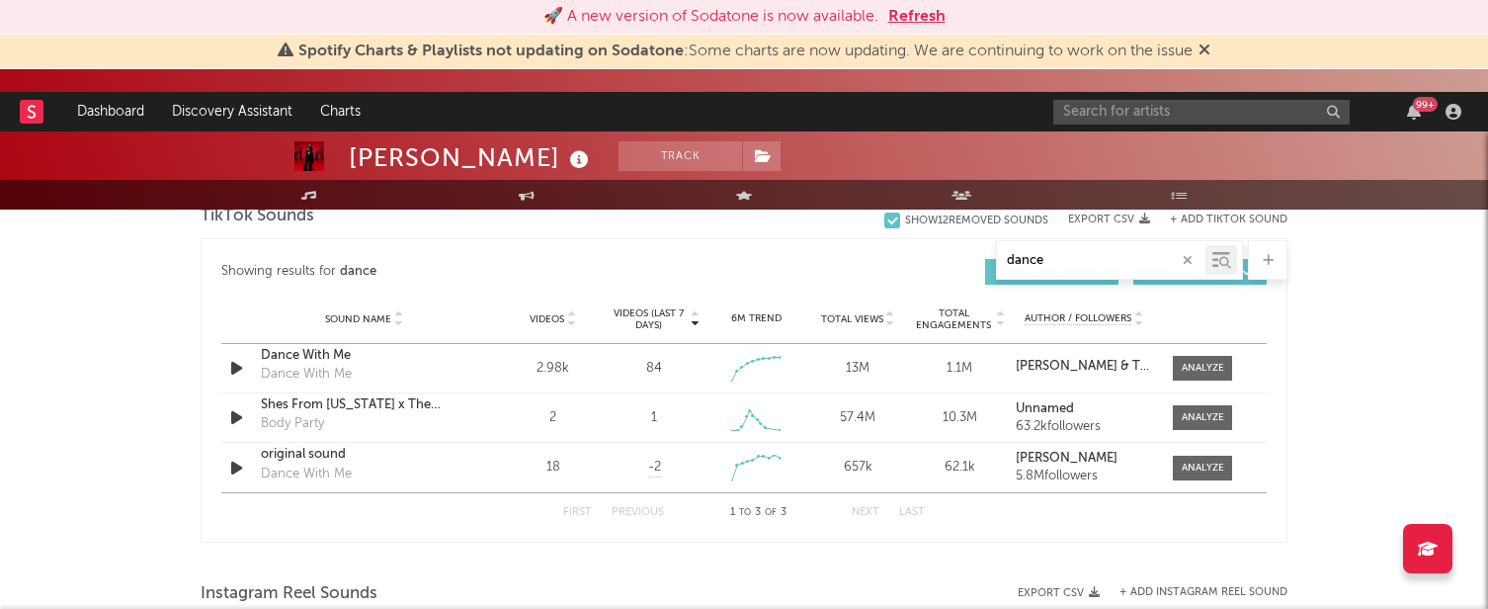
scroll to position [1273, 0]
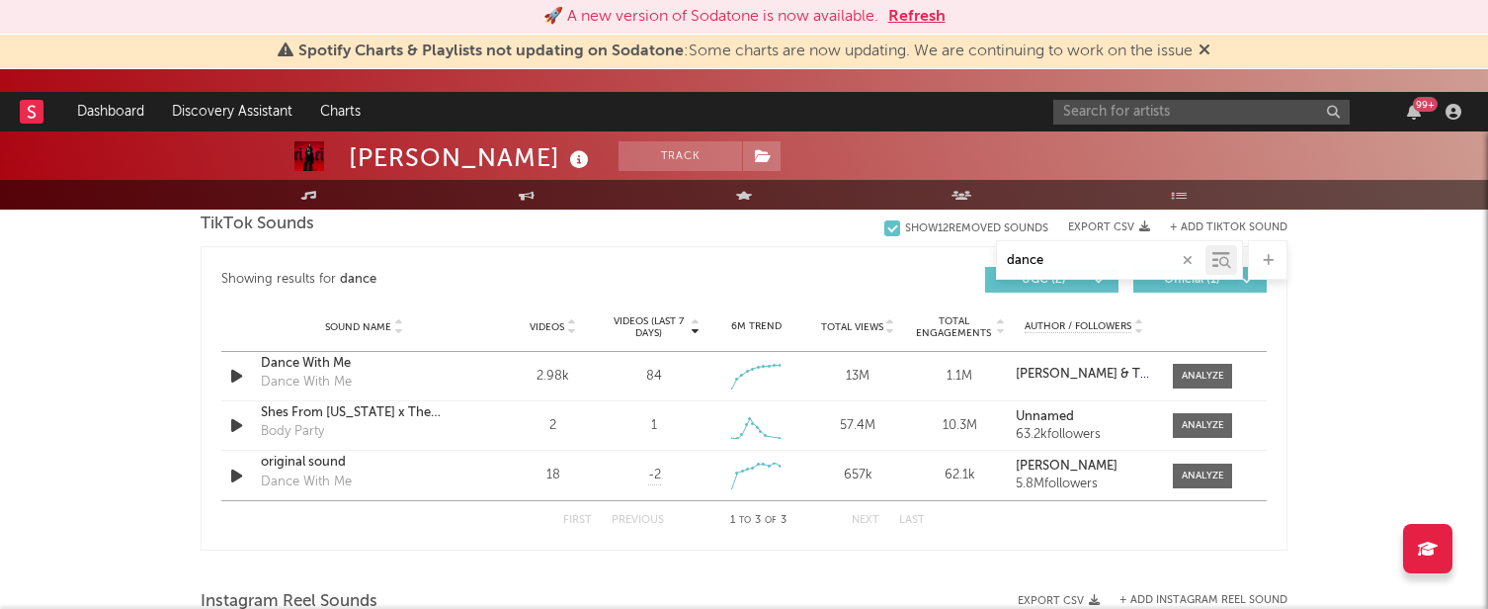
type input "dance"
click at [1194, 371] on div at bounding box center [1203, 376] width 42 height 15
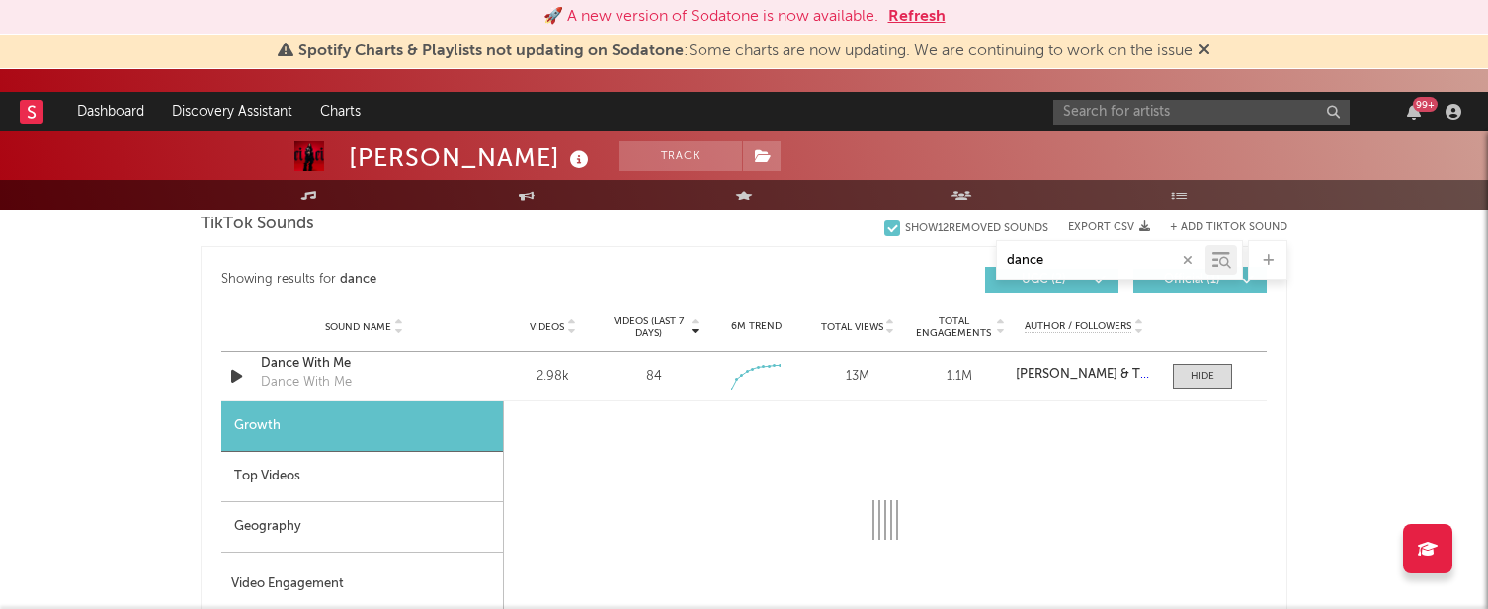
select select "1w"
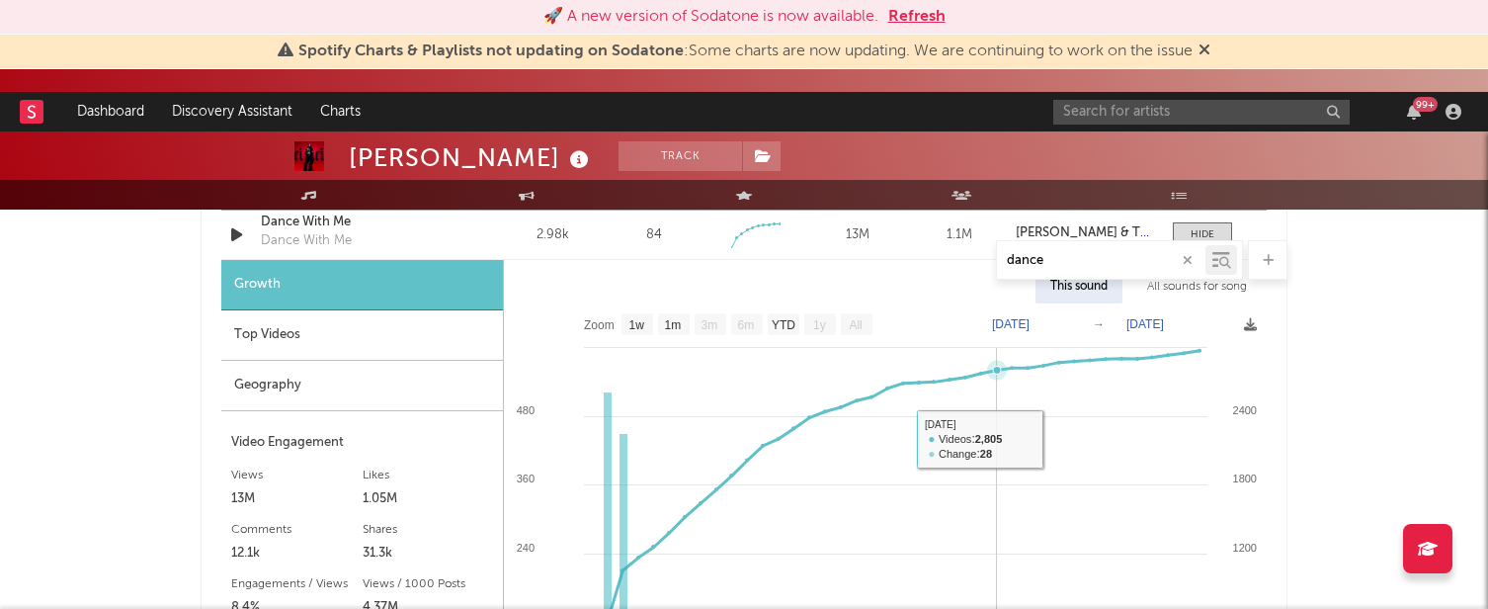
scroll to position [1411, 0]
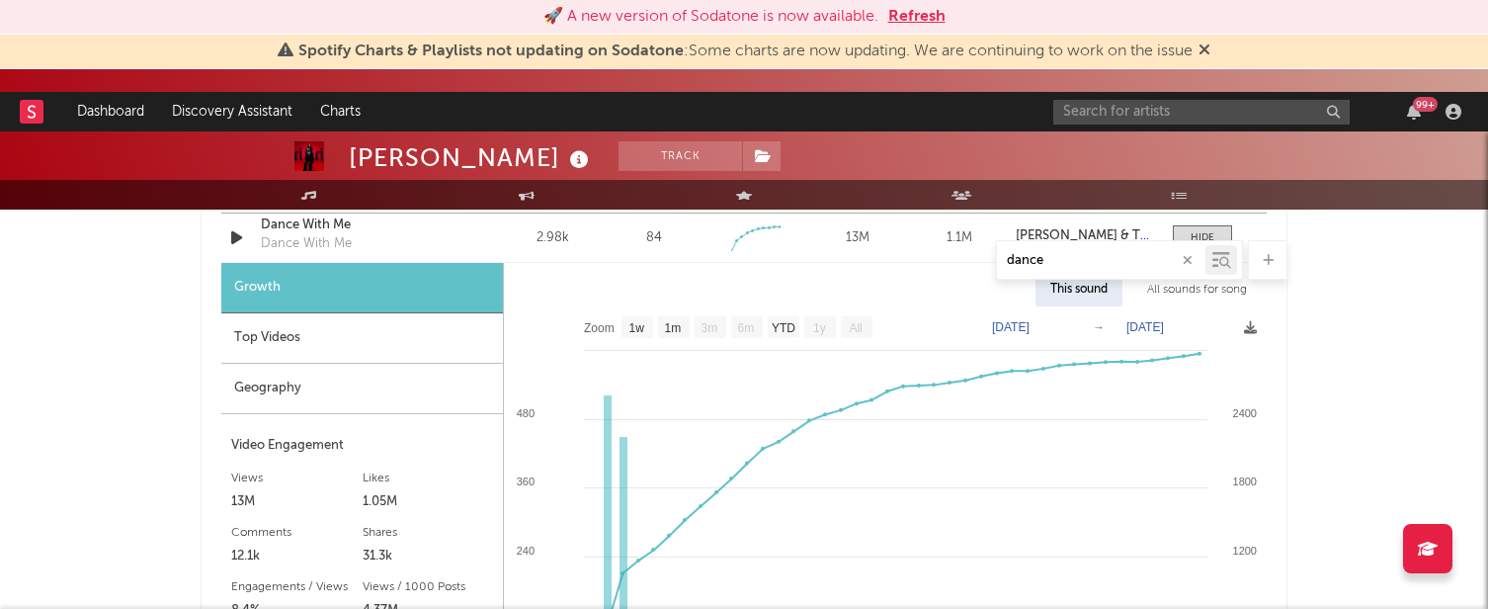
click at [299, 330] on div "Top Videos" at bounding box center [362, 338] width 282 height 50
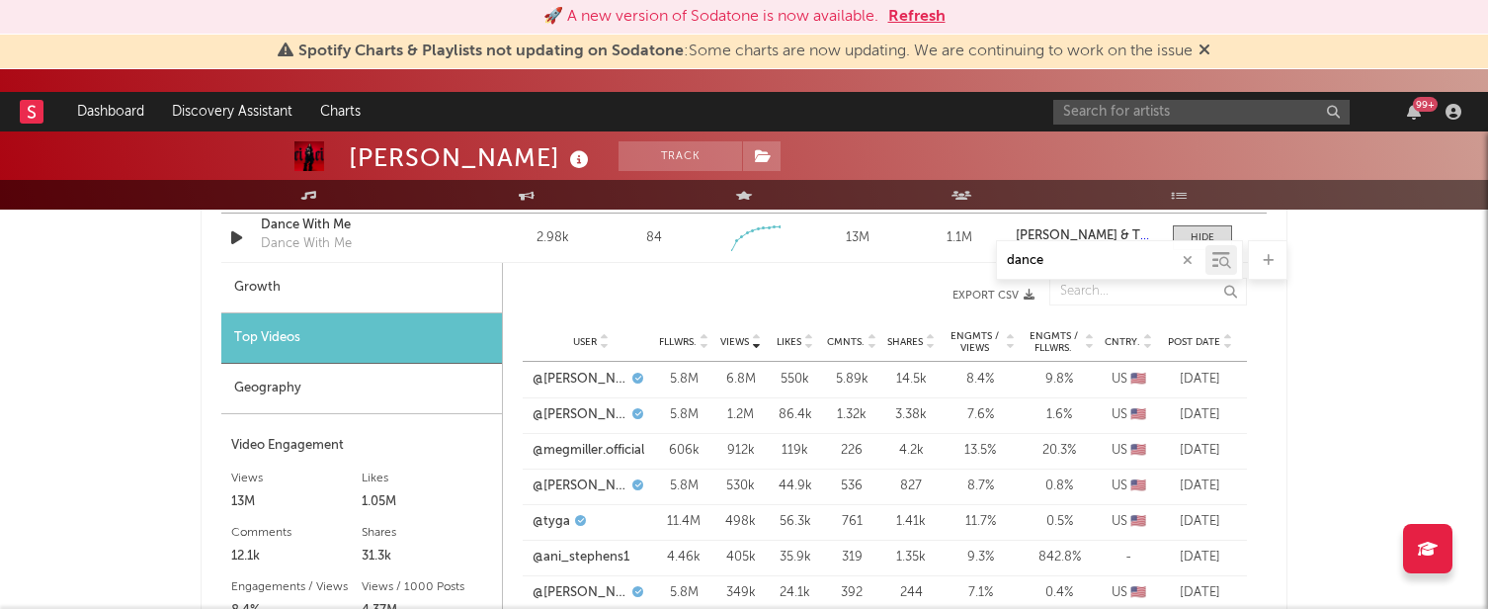
scroll to position [1475, 0]
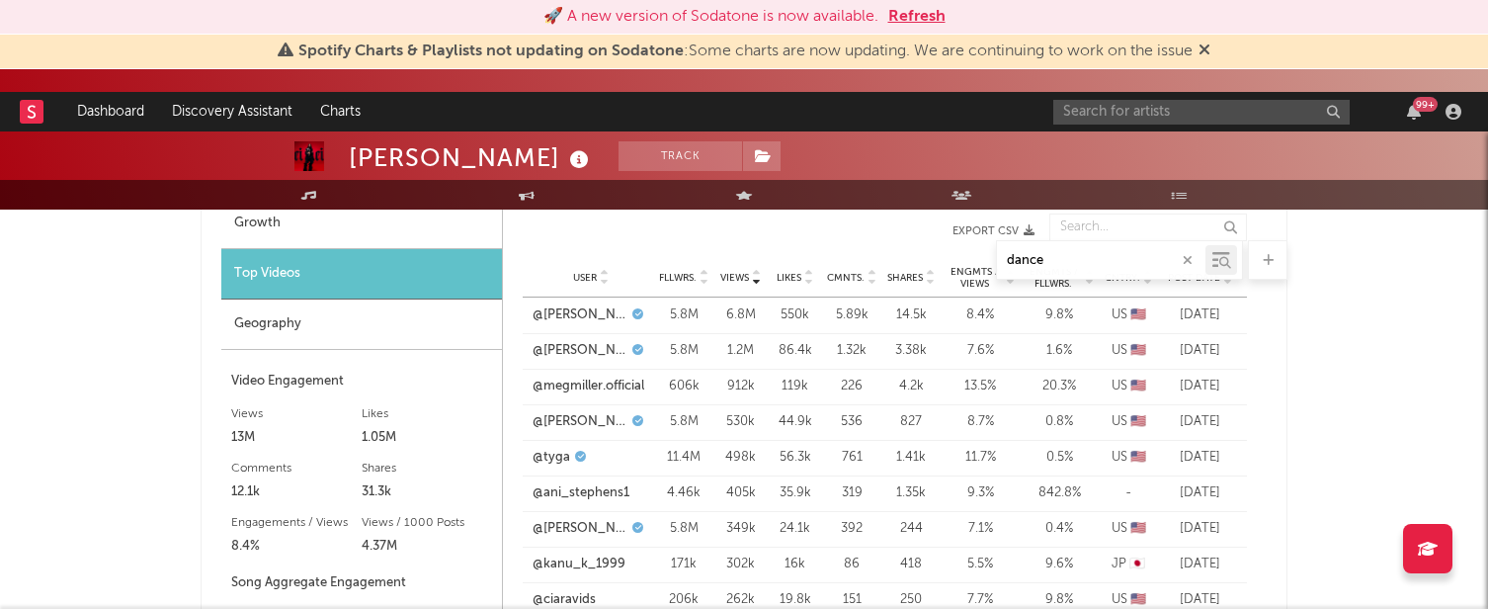
click at [737, 271] on div "dance" at bounding box center [744, 260] width 1087 height 40
click at [1191, 258] on icon "button" at bounding box center [1188, 260] width 10 height 13
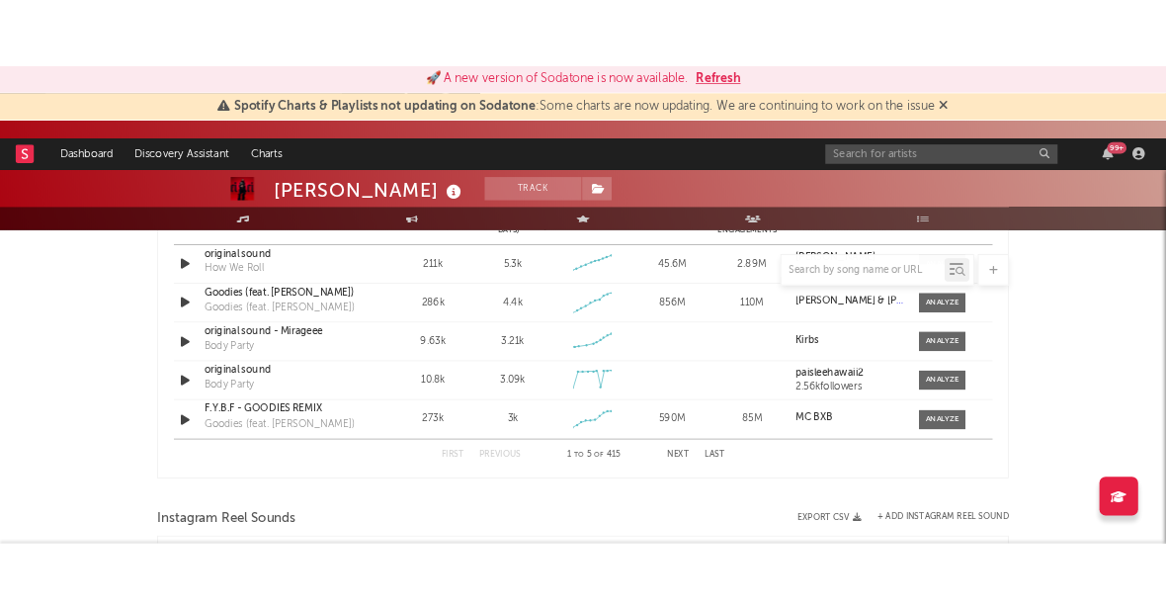
scroll to position [1624, 0]
